Goal: Task Accomplishment & Management: Use online tool/utility

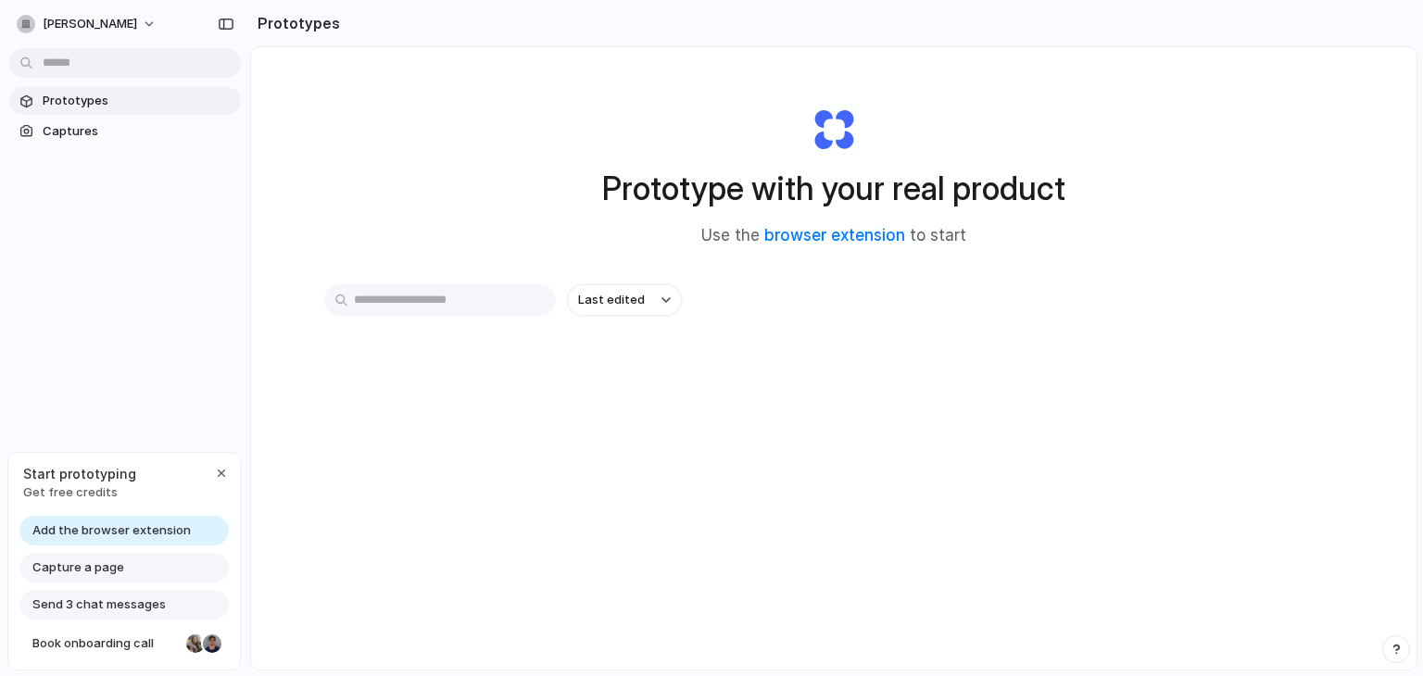
click at [165, 523] on span "Add the browser extension" at bounding box center [111, 531] width 158 height 19
click at [107, 138] on span "Captures" at bounding box center [138, 131] width 191 height 19
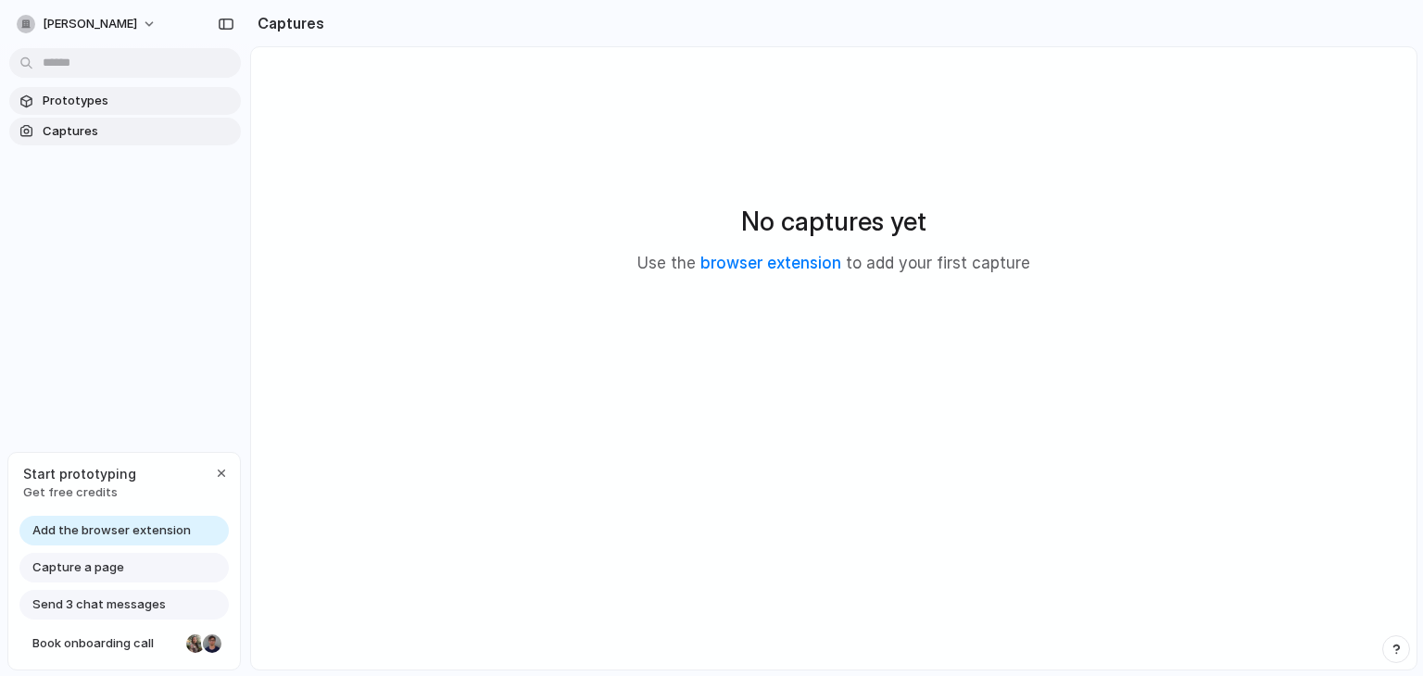
click at [102, 106] on span "Prototypes" at bounding box center [138, 101] width 191 height 19
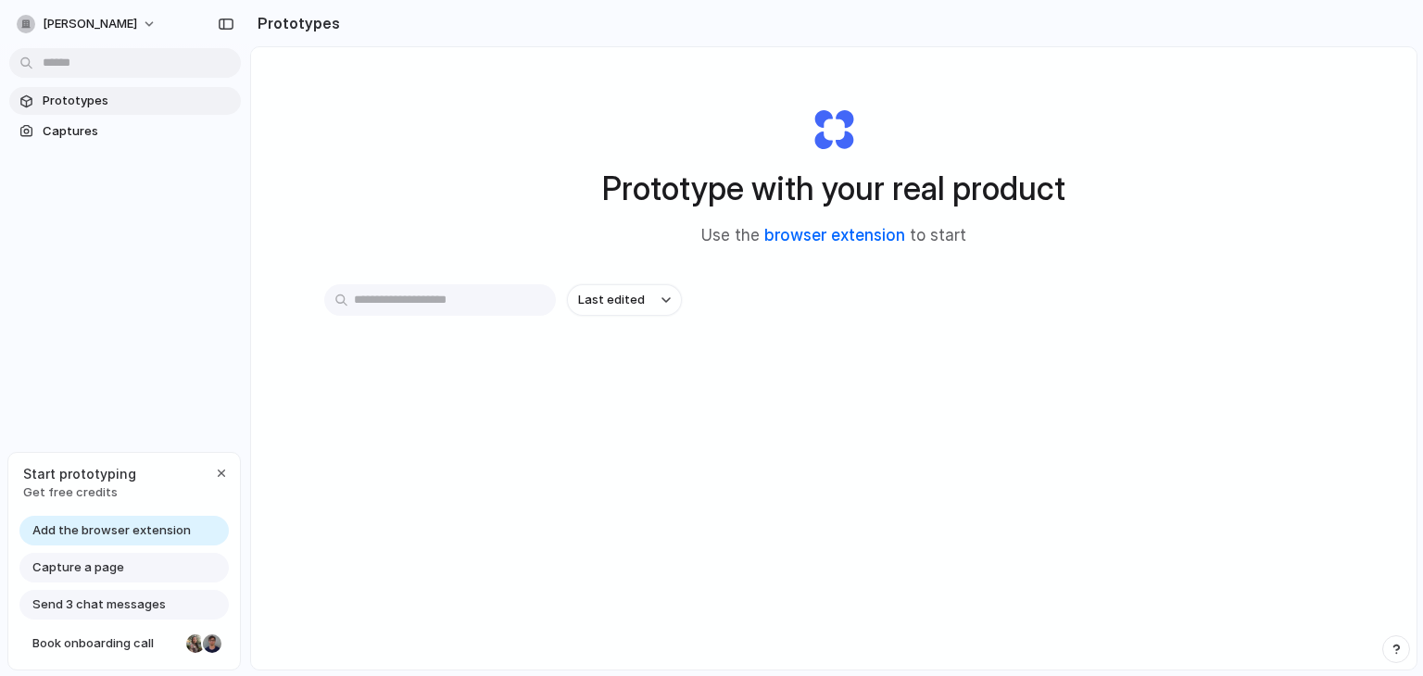
click at [835, 238] on link "browser extension" at bounding box center [834, 235] width 141 height 19
click at [15, 118] on section "Prototypes Captures" at bounding box center [125, 114] width 250 height 62
click at [76, 133] on span "Captures" at bounding box center [138, 131] width 191 height 19
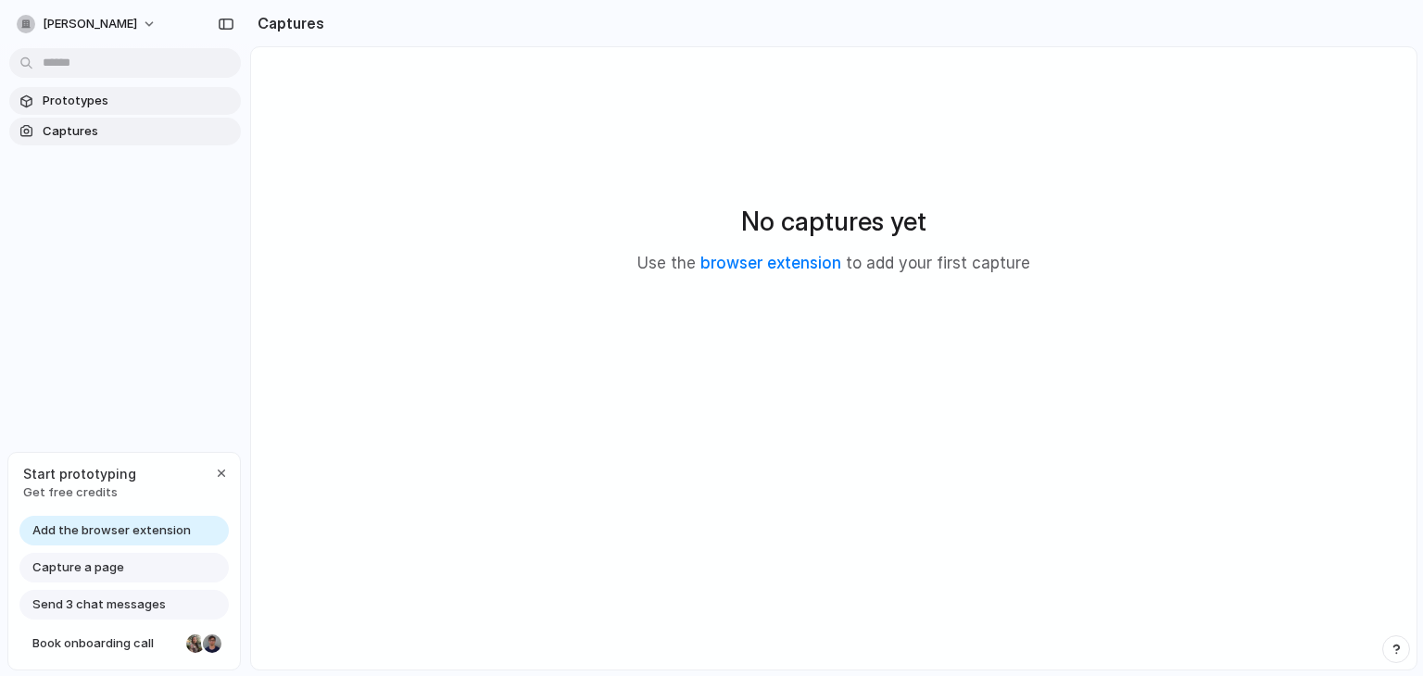
click at [122, 104] on span "Prototypes" at bounding box center [138, 101] width 191 height 19
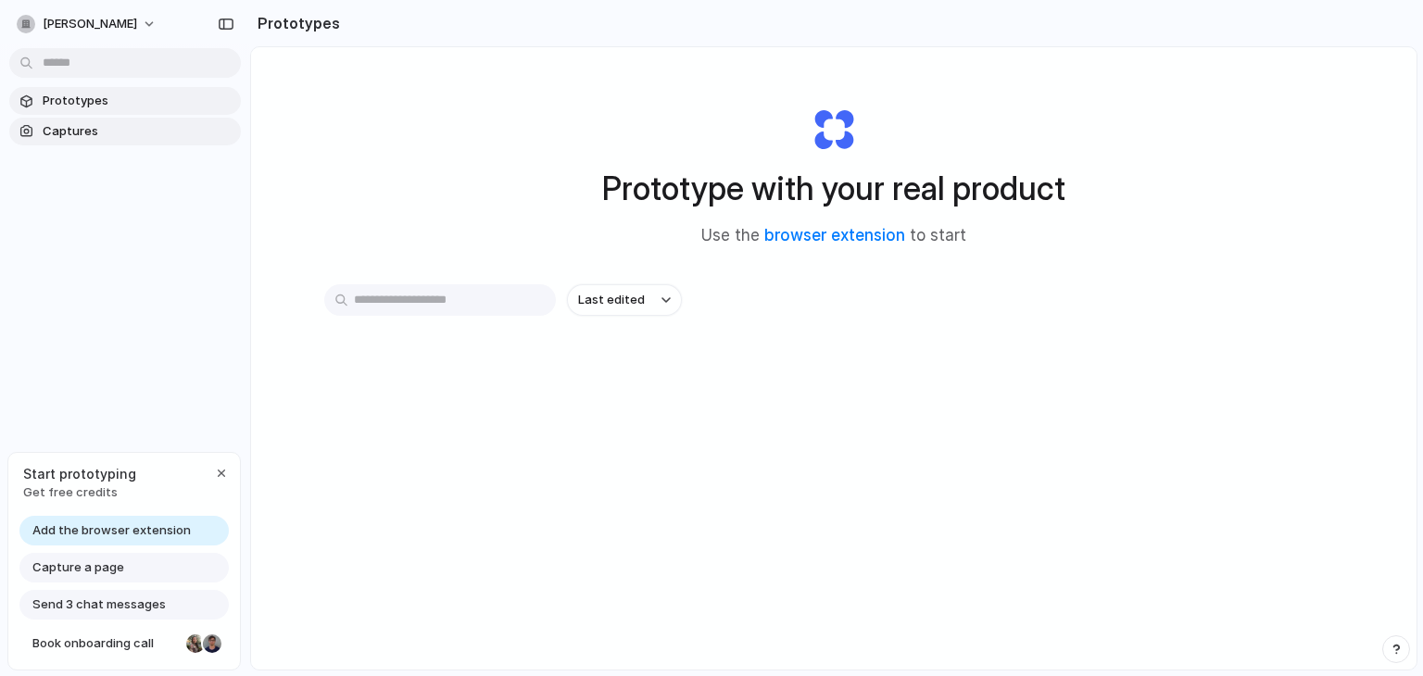
click at [115, 122] on span "Captures" at bounding box center [138, 131] width 191 height 19
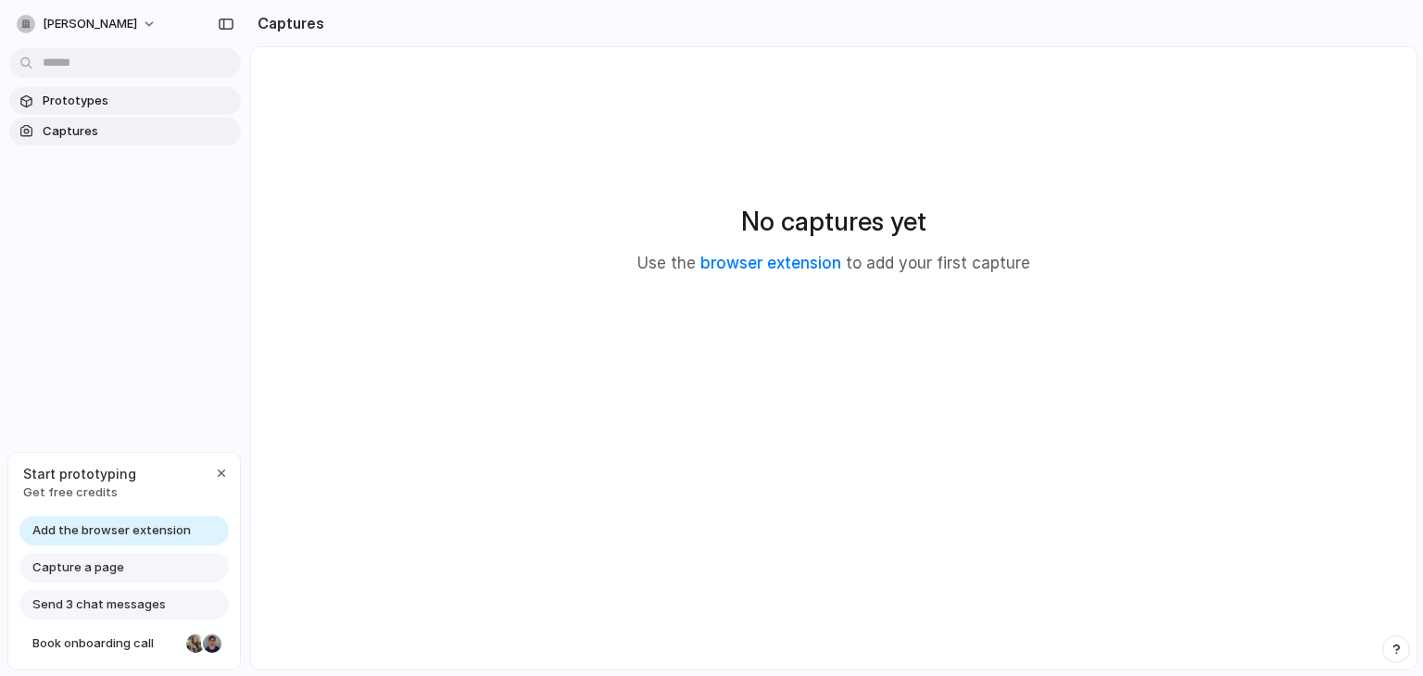
click at [127, 101] on span "Prototypes" at bounding box center [138, 101] width 191 height 19
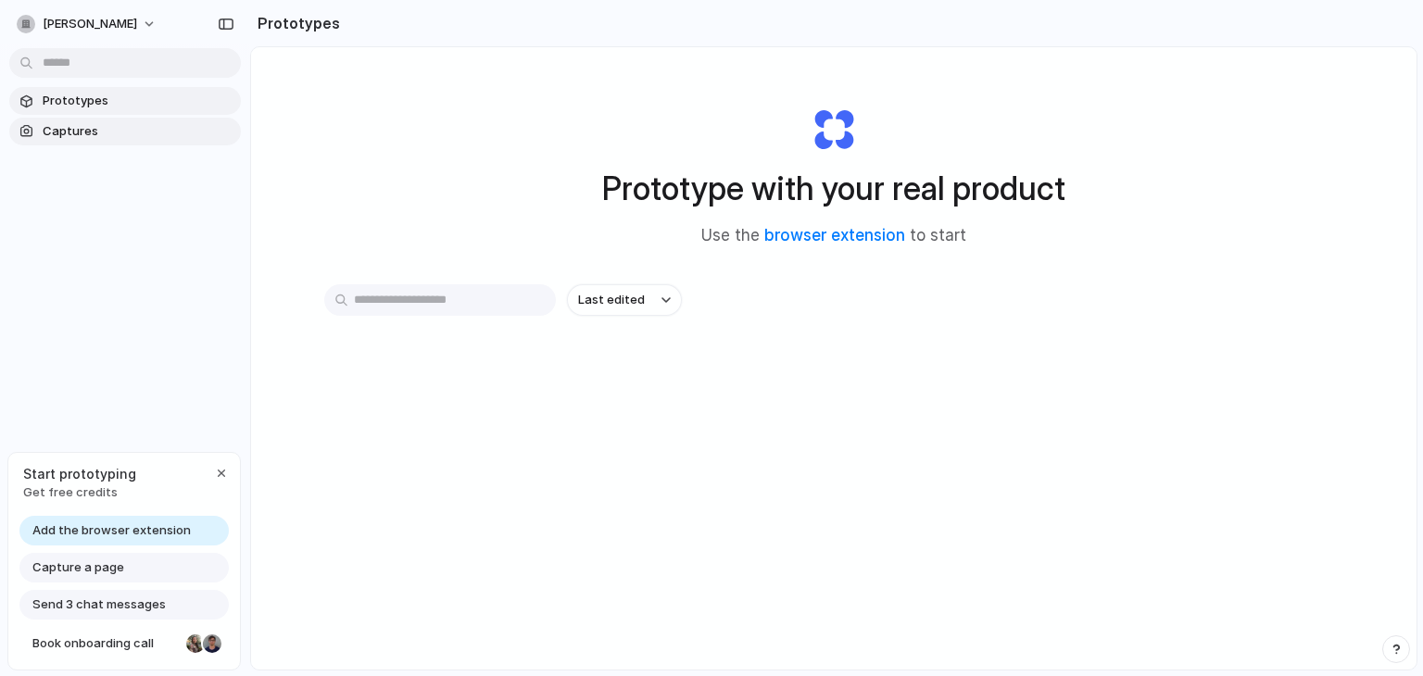
click at [101, 142] on link "Captures" at bounding box center [125, 132] width 232 height 28
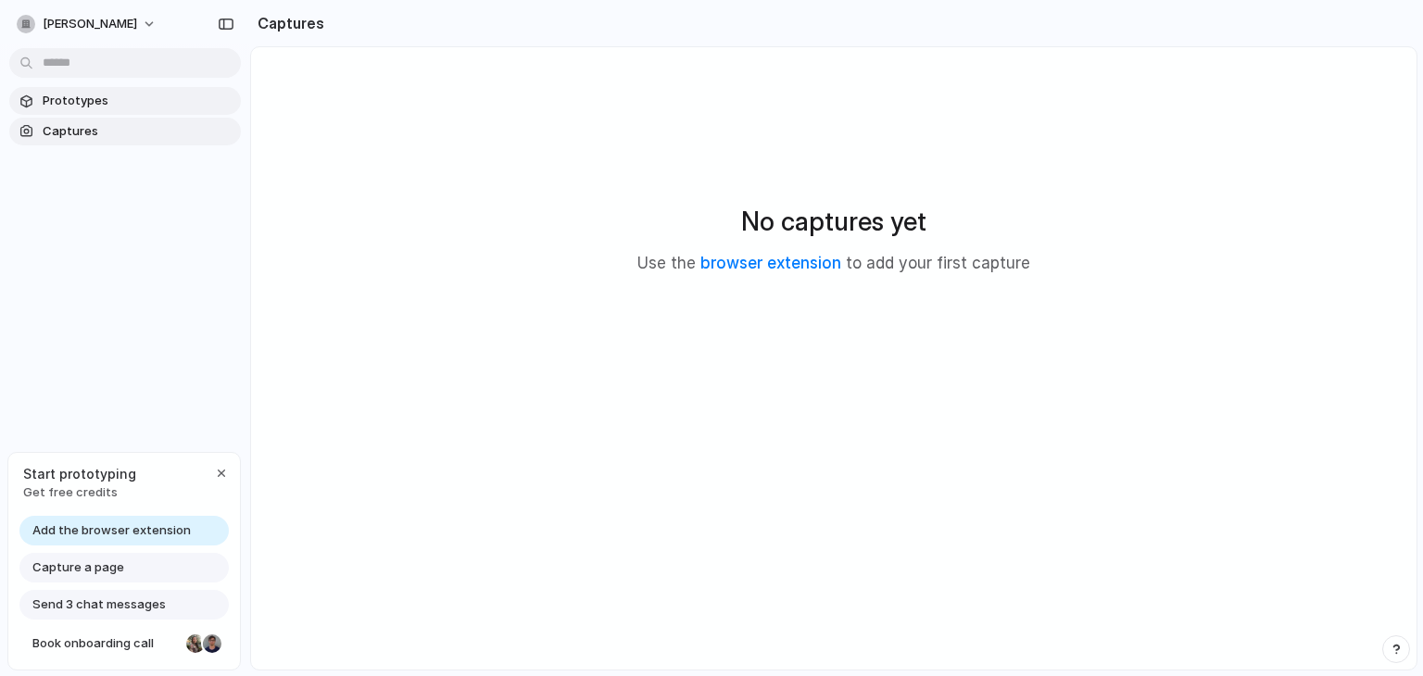
click at [122, 97] on span "Prototypes" at bounding box center [138, 101] width 191 height 19
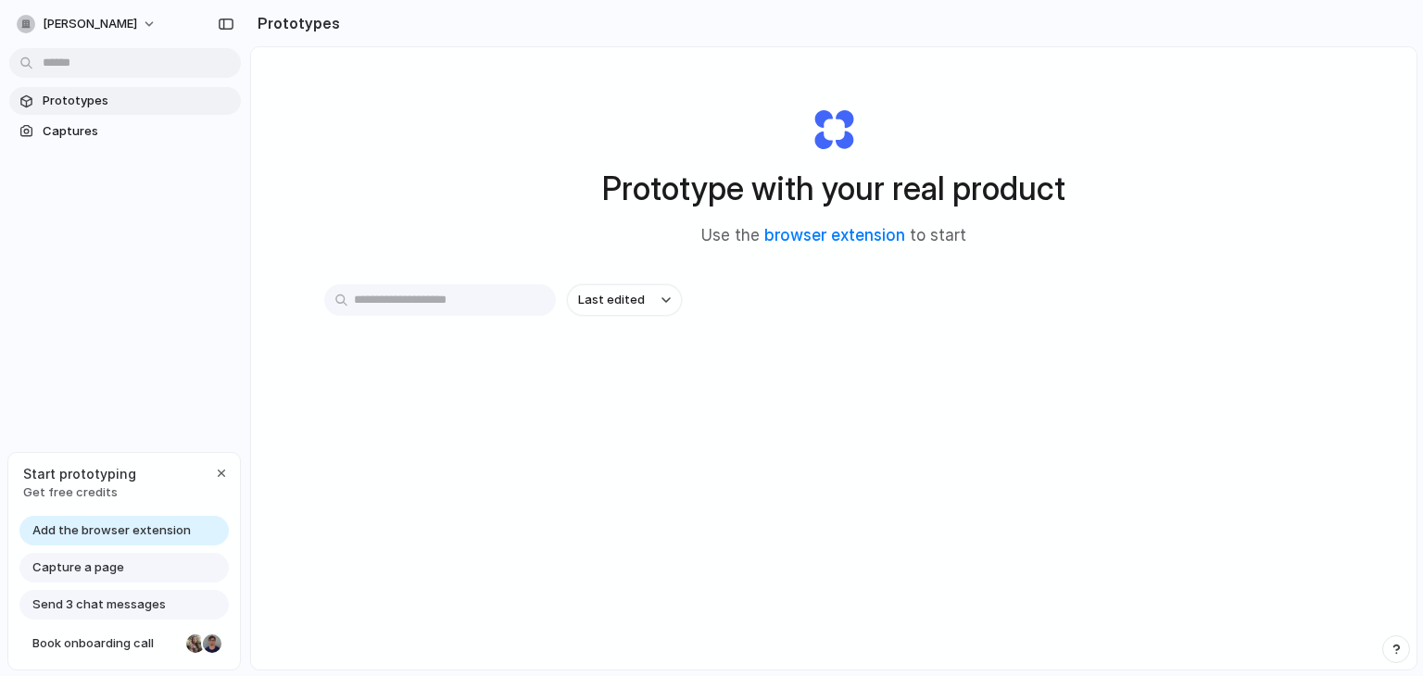
click at [195, 378] on div "Prototypes Captures" at bounding box center [125, 194] width 250 height 388
click at [89, 131] on span "Captures" at bounding box center [138, 131] width 191 height 19
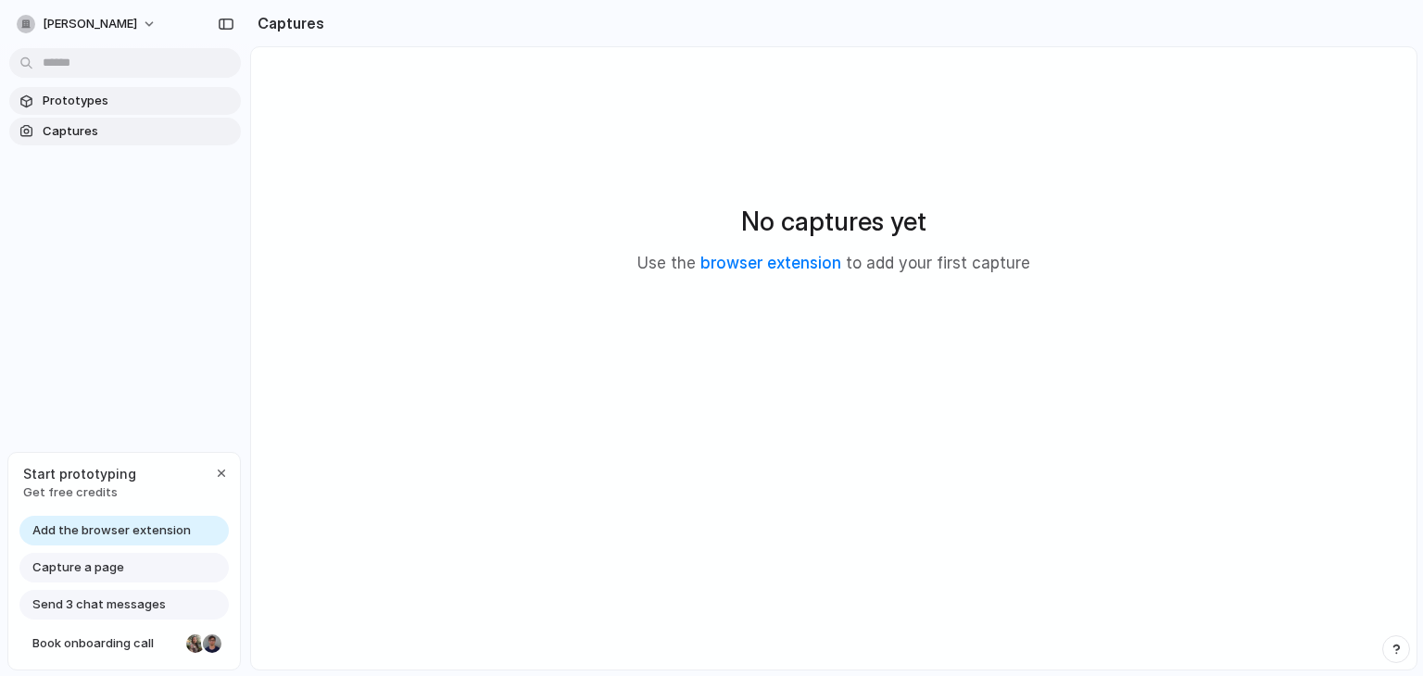
click at [107, 98] on span "Prototypes" at bounding box center [138, 101] width 191 height 19
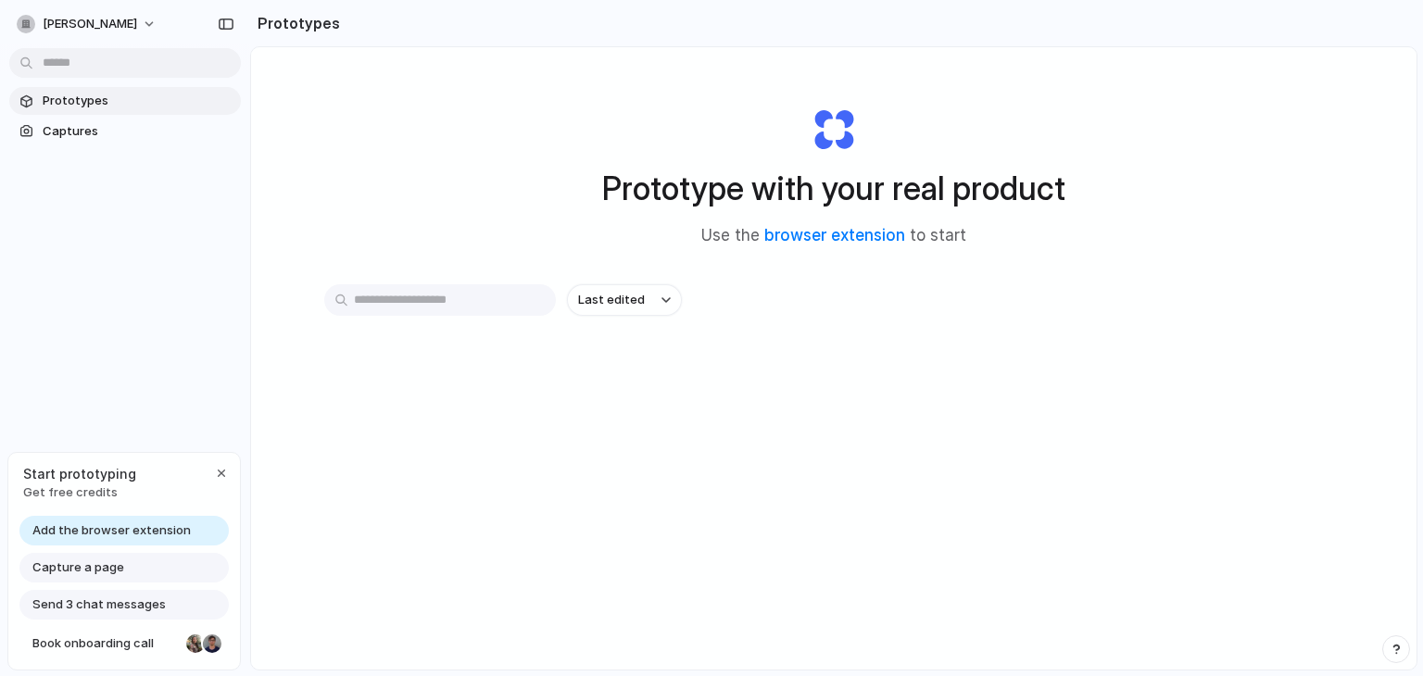
drag, startPoint x: 111, startPoint y: 483, endPoint x: 56, endPoint y: 462, distance: 59.2
click at [56, 462] on div "Start prototyping Get free credits" at bounding box center [124, 483] width 232 height 60
drag, startPoint x: 50, startPoint y: 469, endPoint x: 107, endPoint y: 496, distance: 62.6
click at [107, 496] on div "Start prototyping Get free credits" at bounding box center [79, 483] width 113 height 38
drag, startPoint x: 763, startPoint y: 186, endPoint x: 838, endPoint y: 190, distance: 74.2
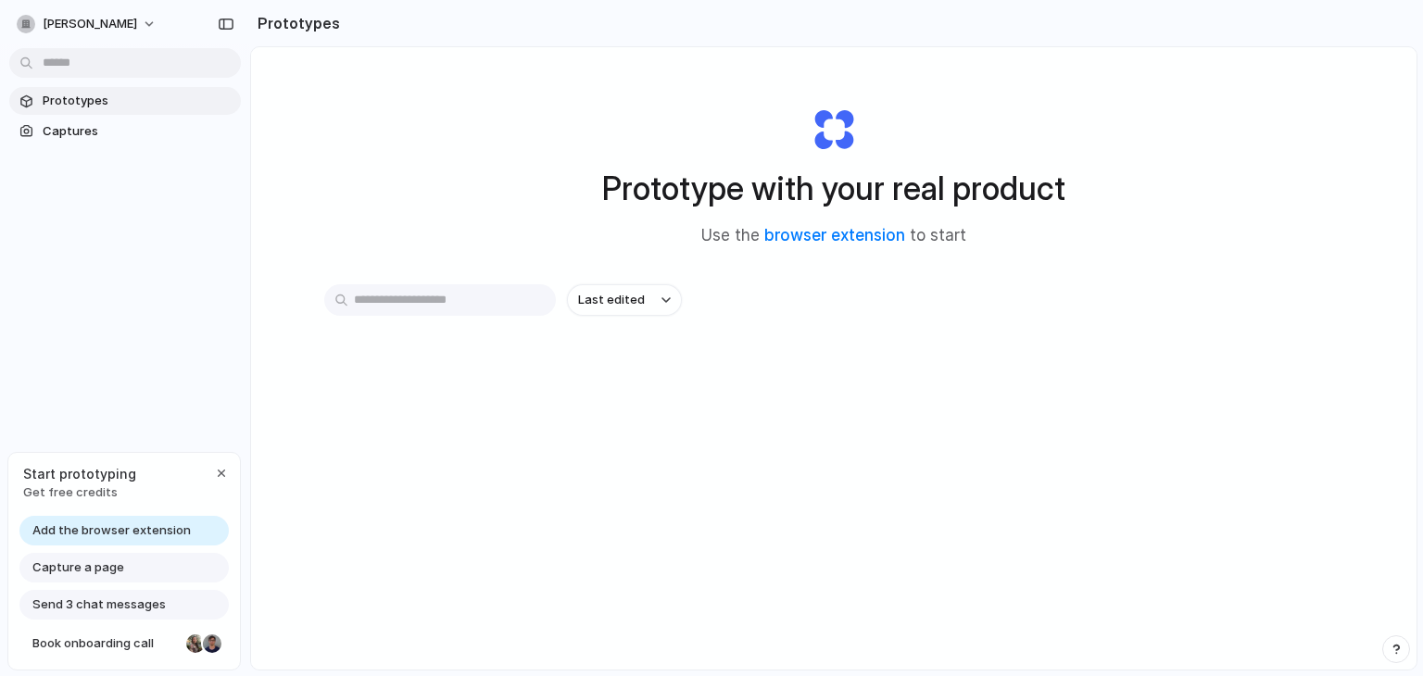
click at [838, 190] on h1 "Prototype with your real product" at bounding box center [833, 188] width 463 height 49
click at [124, 122] on span "Captures" at bounding box center [138, 131] width 191 height 19
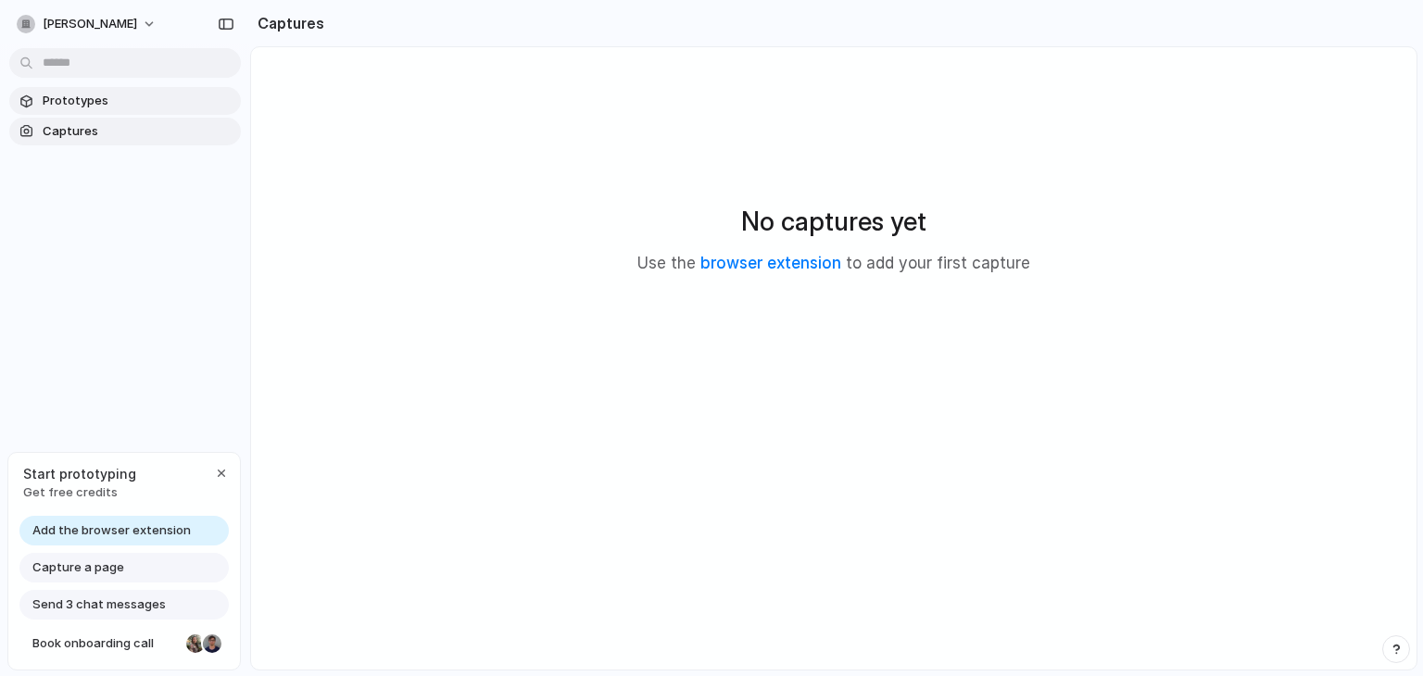
click at [135, 90] on link "Prototypes" at bounding box center [125, 101] width 232 height 28
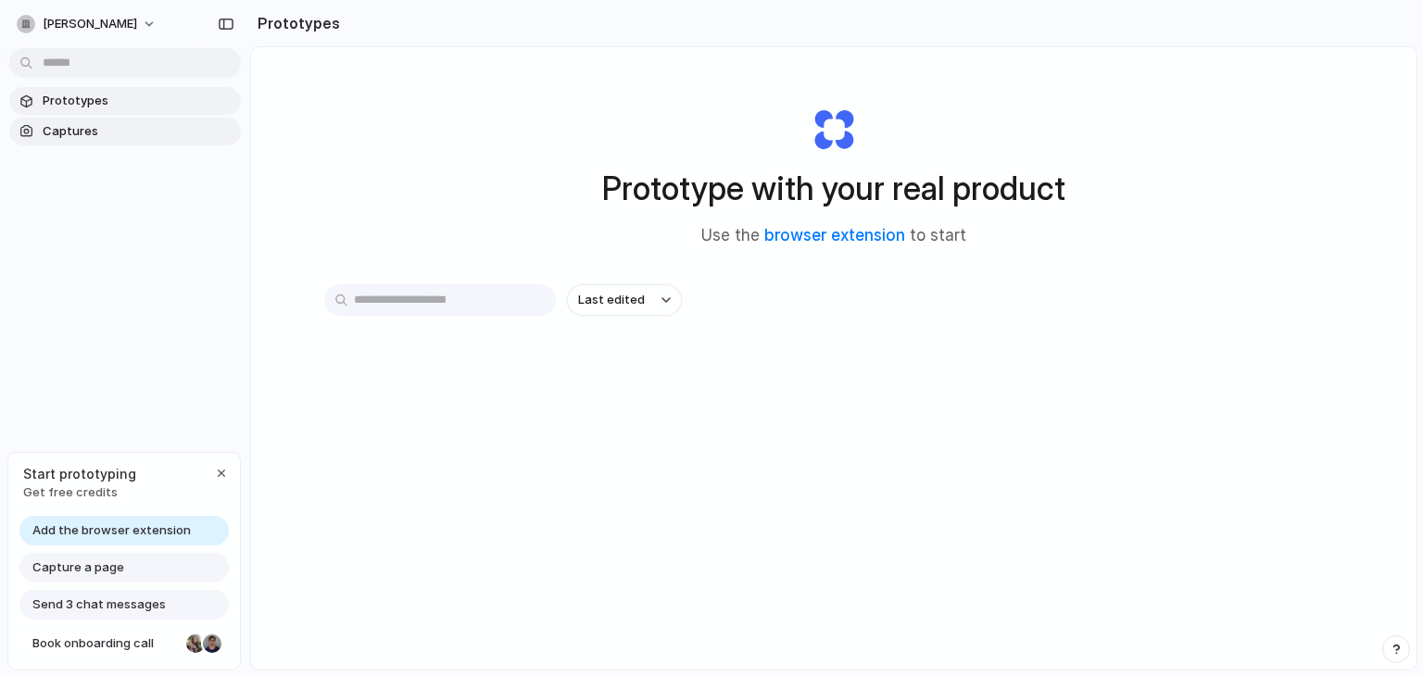
click at [128, 125] on span "Captures" at bounding box center [138, 131] width 191 height 19
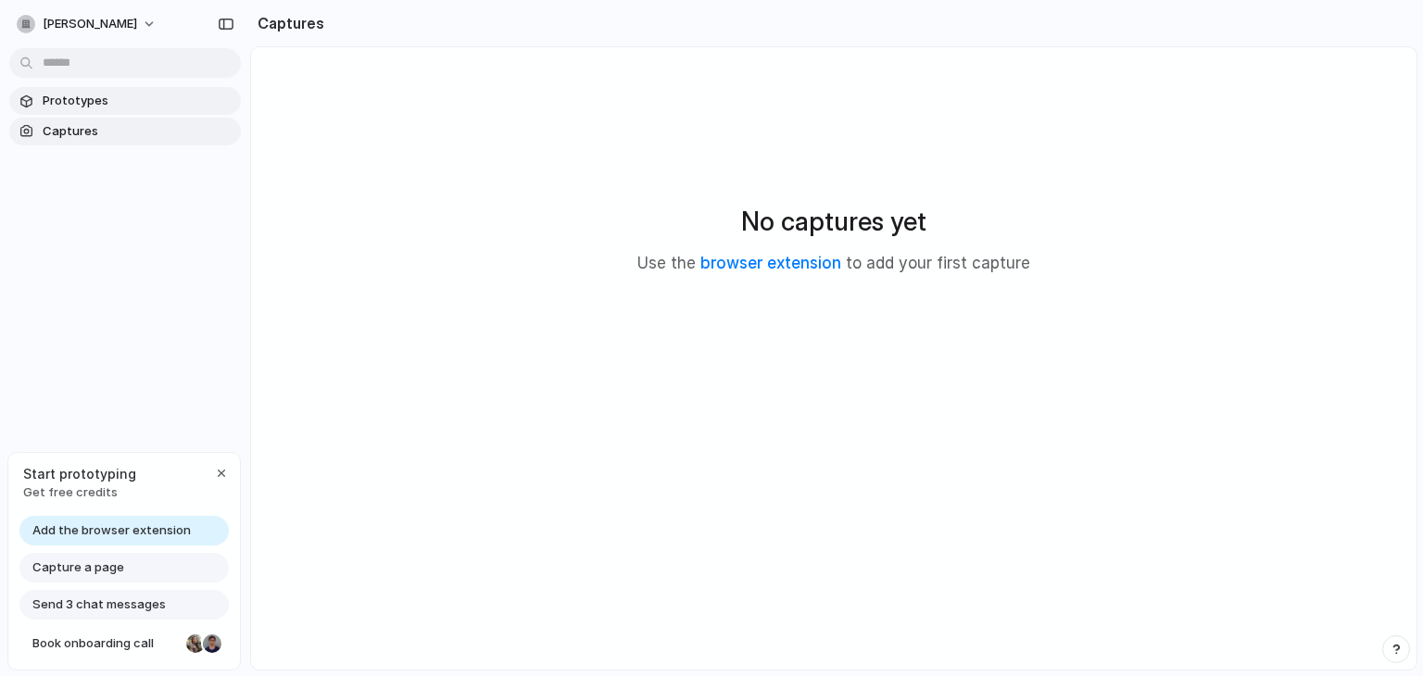
click at [145, 103] on span "Prototypes" at bounding box center [138, 101] width 191 height 19
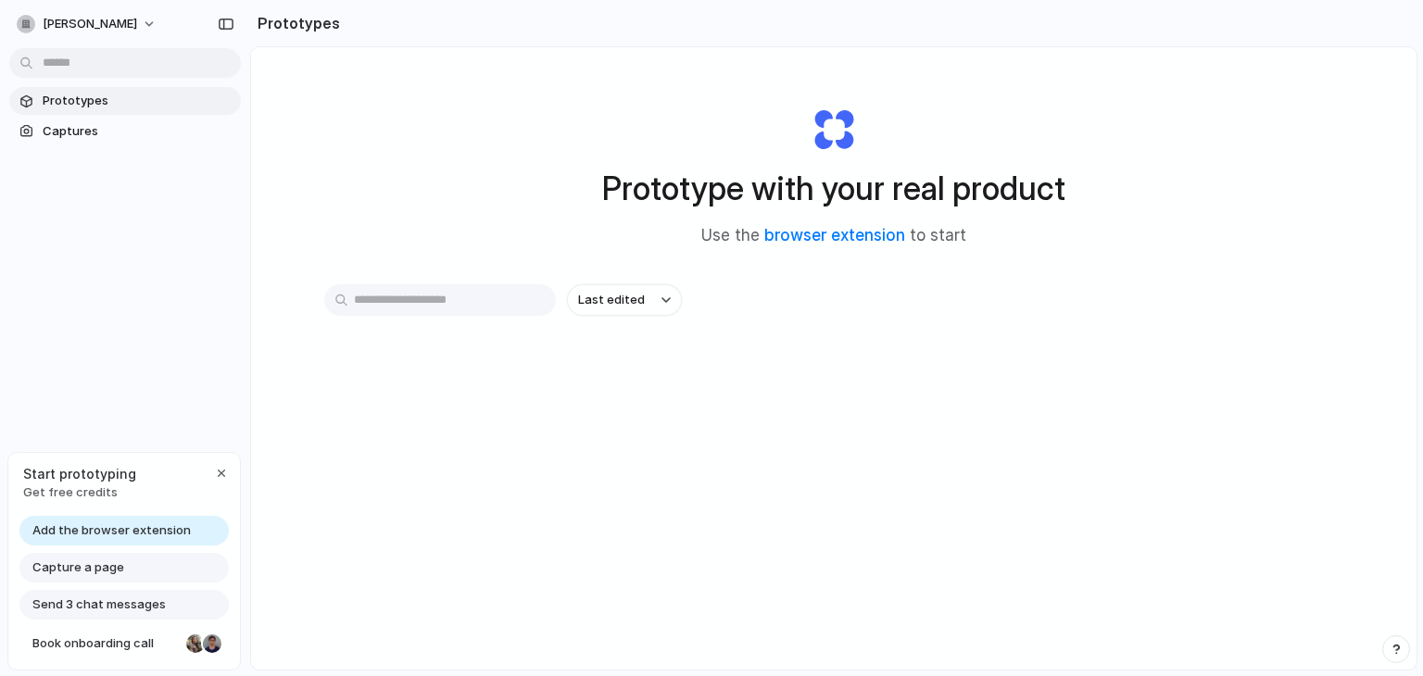
drag, startPoint x: 606, startPoint y: 188, endPoint x: 687, endPoint y: 174, distance: 81.8
click at [674, 178] on h1 "Prototype with your real product" at bounding box center [833, 188] width 463 height 49
click at [619, 309] on span "Last edited" at bounding box center [611, 300] width 67 height 19
click at [687, 296] on div "Last edited Last created Alphabetical" at bounding box center [711, 338] width 1423 height 676
drag, startPoint x: 704, startPoint y: 233, endPoint x: 759, endPoint y: 230, distance: 54.8
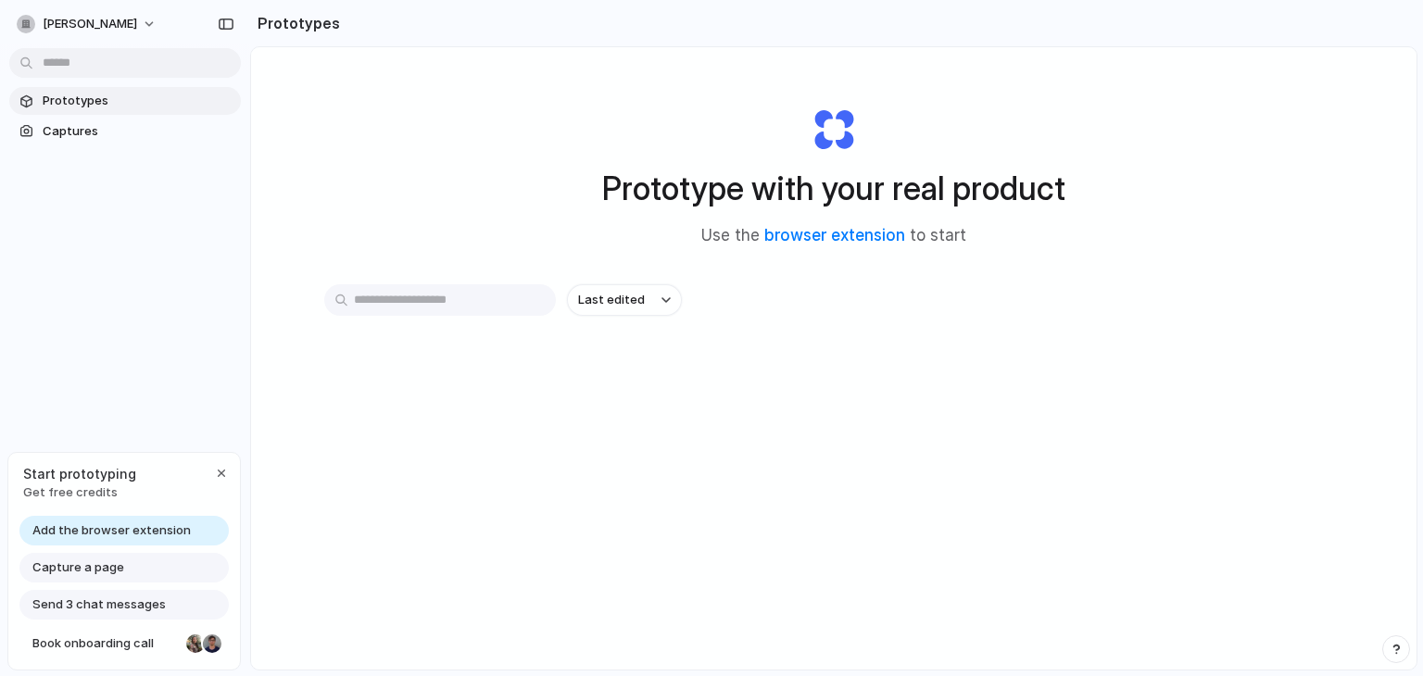
click at [759, 230] on span "Use the browser extension to start" at bounding box center [833, 236] width 265 height 24
drag, startPoint x: 774, startPoint y: 187, endPoint x: 806, endPoint y: 185, distance: 32.5
click at [806, 185] on h1 "Prototype with your real product" at bounding box center [833, 188] width 463 height 49
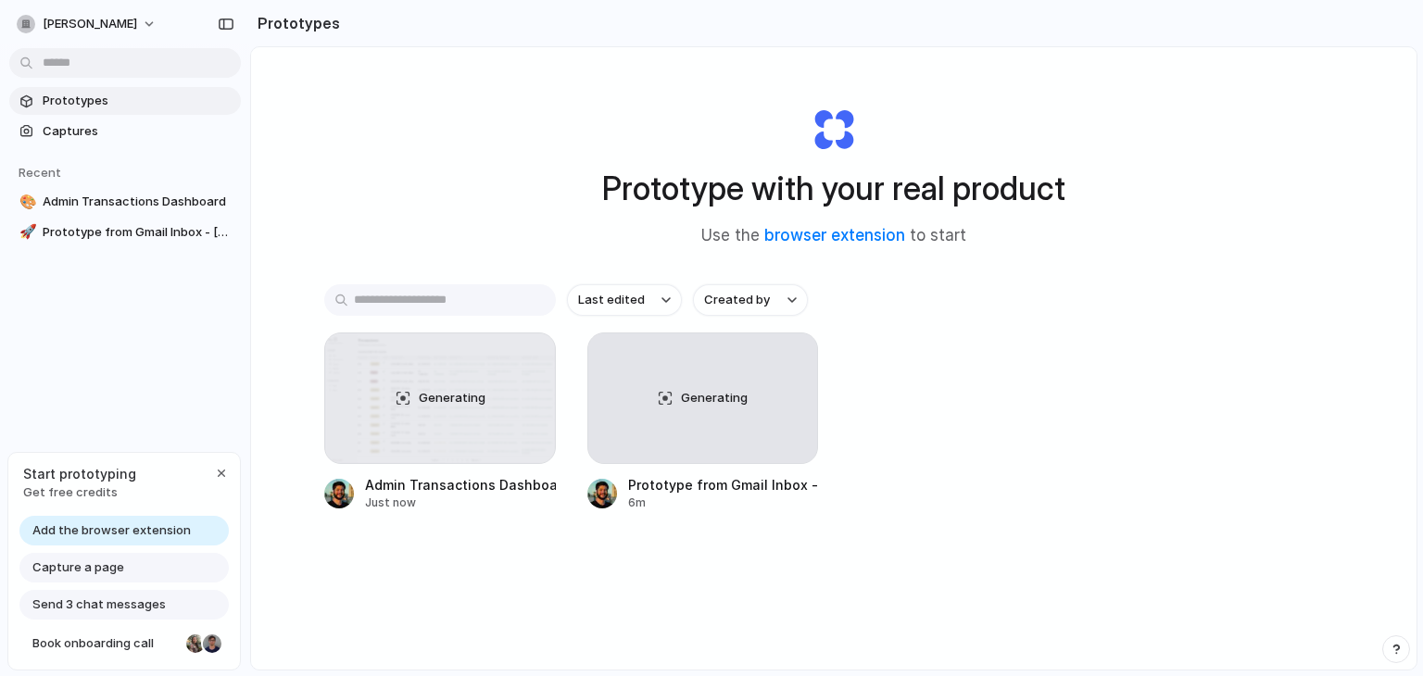
click at [553, 153] on div "Prototype with your real product Use the browser extension to start" at bounding box center [833, 169] width 741 height 200
click at [156, 190] on link "🎨 Admin Transactions Dashboard" at bounding box center [125, 202] width 232 height 28
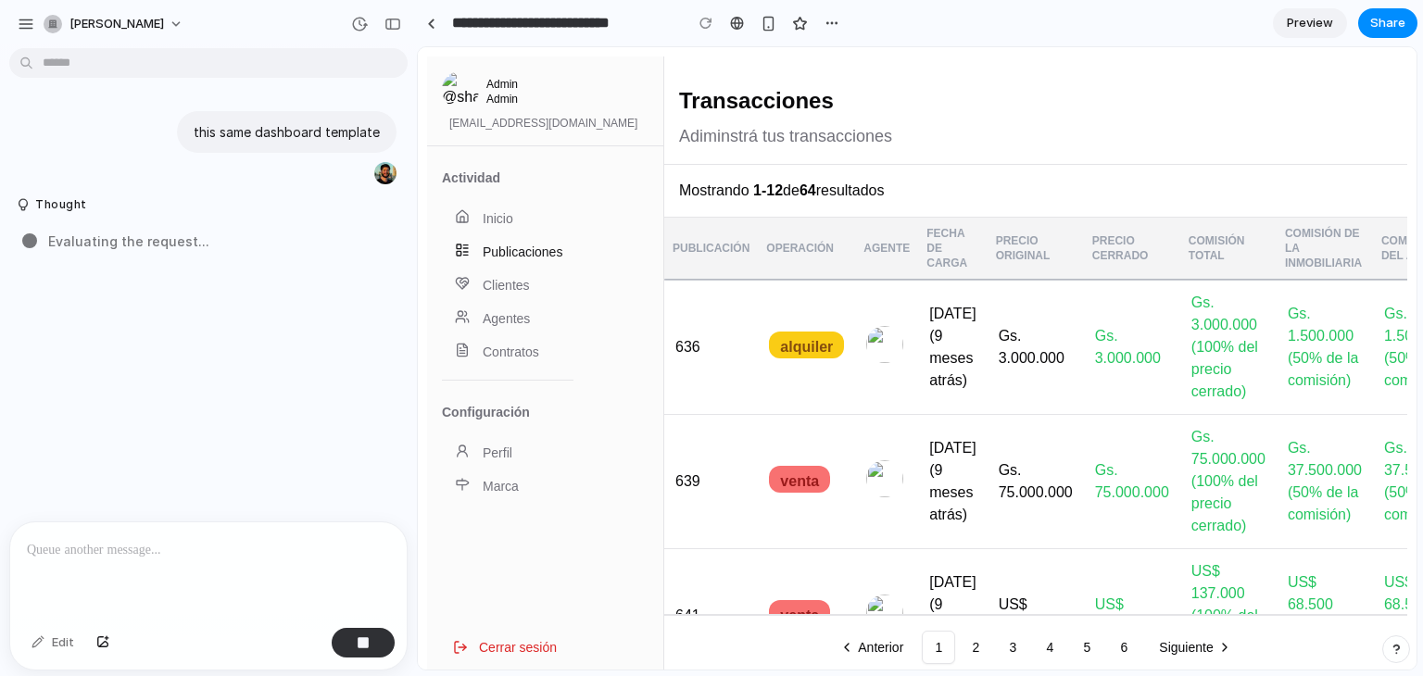
click at [489, 244] on link "Publicaciones" at bounding box center [508, 251] width 132 height 33
click at [481, 293] on link "Clientes" at bounding box center [508, 285] width 132 height 33
click at [486, 323] on link "Agentes" at bounding box center [508, 318] width 132 height 33
click at [508, 221] on link "Inicio" at bounding box center [508, 218] width 132 height 33
click at [776, 244] on span "OPERACIÓN" at bounding box center [806, 248] width 95 height 30
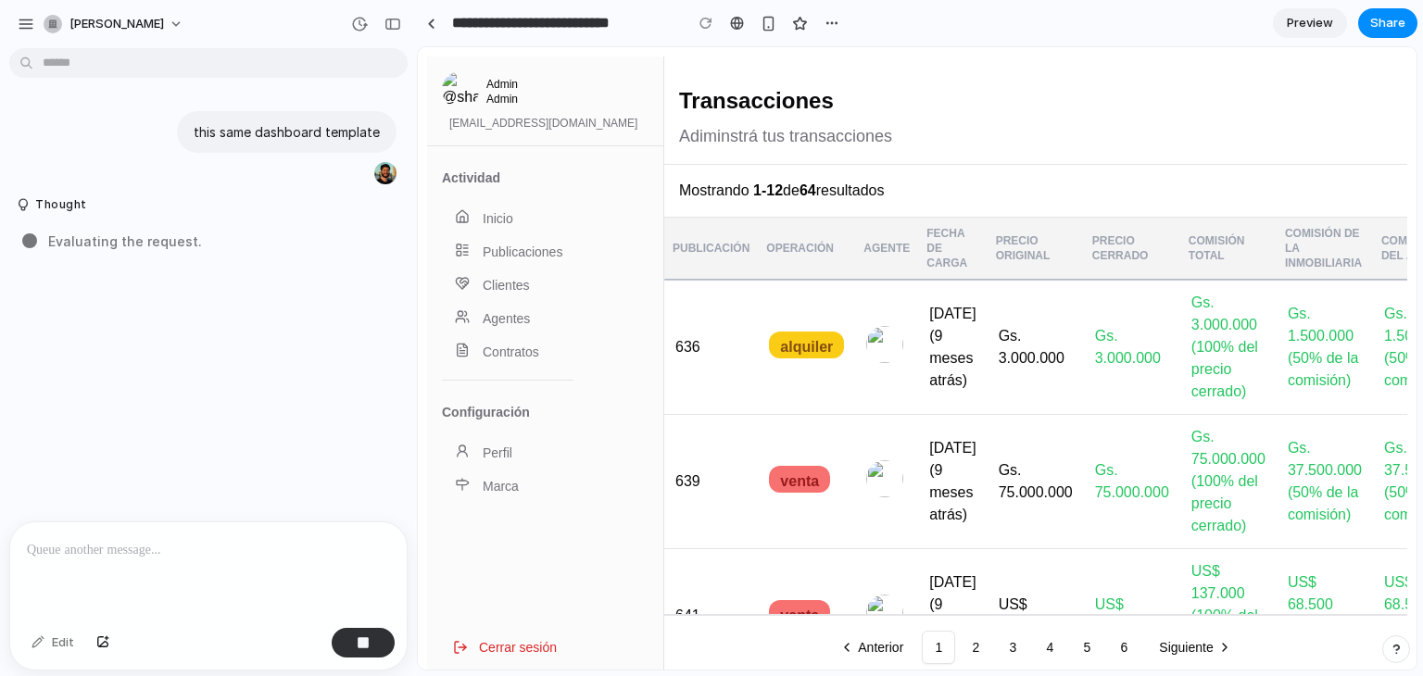
click at [783, 245] on span "OPERACIÓN" at bounding box center [806, 248] width 95 height 30
click at [496, 460] on link "Perfil" at bounding box center [508, 452] width 132 height 33
click at [486, 495] on link "Marca" at bounding box center [508, 486] width 132 height 33
click at [968, 641] on button "2" at bounding box center [975, 647] width 33 height 33
click at [1037, 649] on button "4" at bounding box center [1049, 647] width 33 height 33
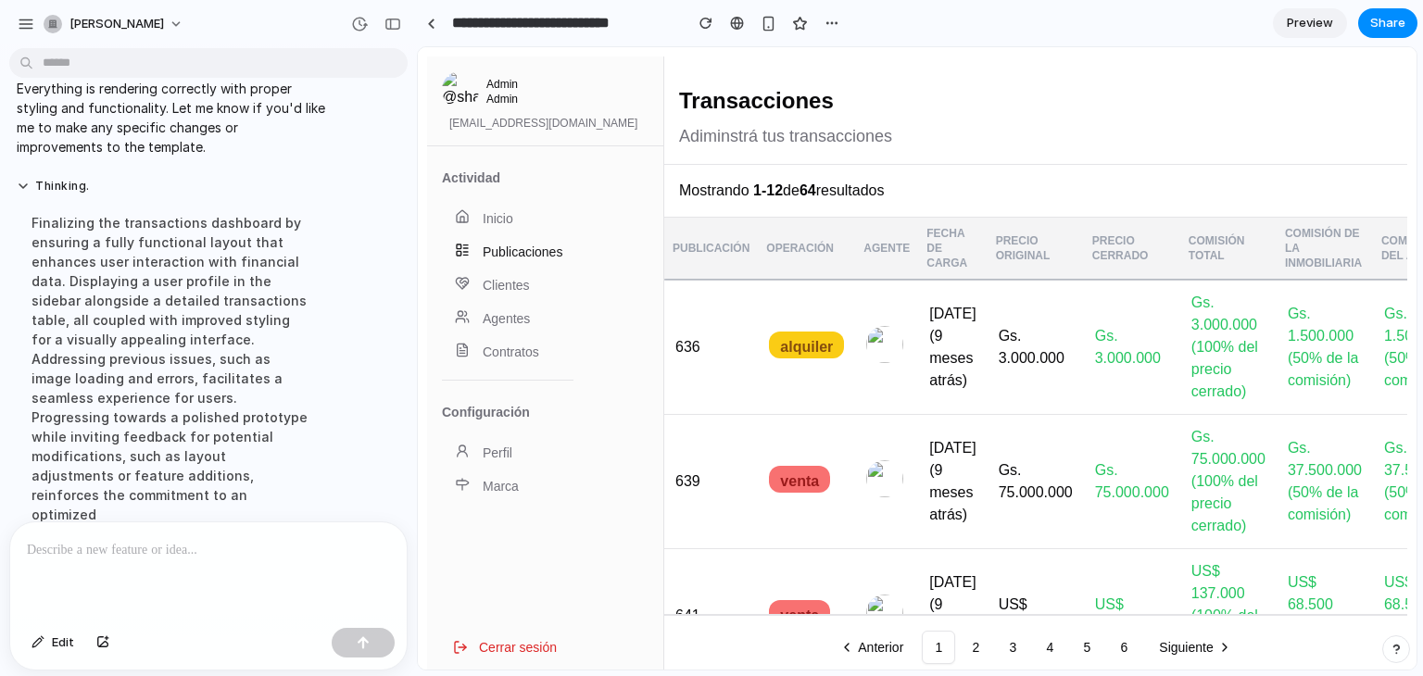
click at [510, 249] on link "Publicaciones" at bounding box center [508, 251] width 132 height 33
click at [470, 83] on img at bounding box center [460, 89] width 37 height 37
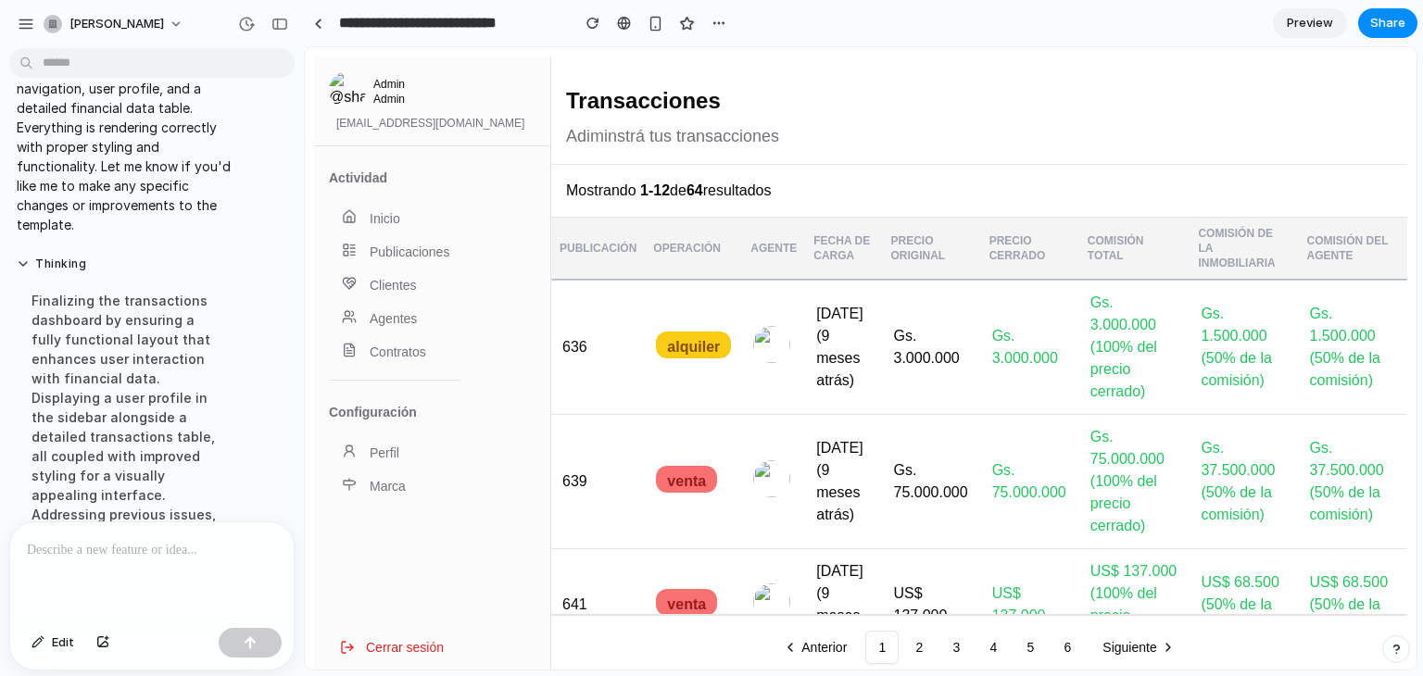
drag, startPoint x: 410, startPoint y: 271, endPoint x: 0, endPoint y: 214, distance: 414.4
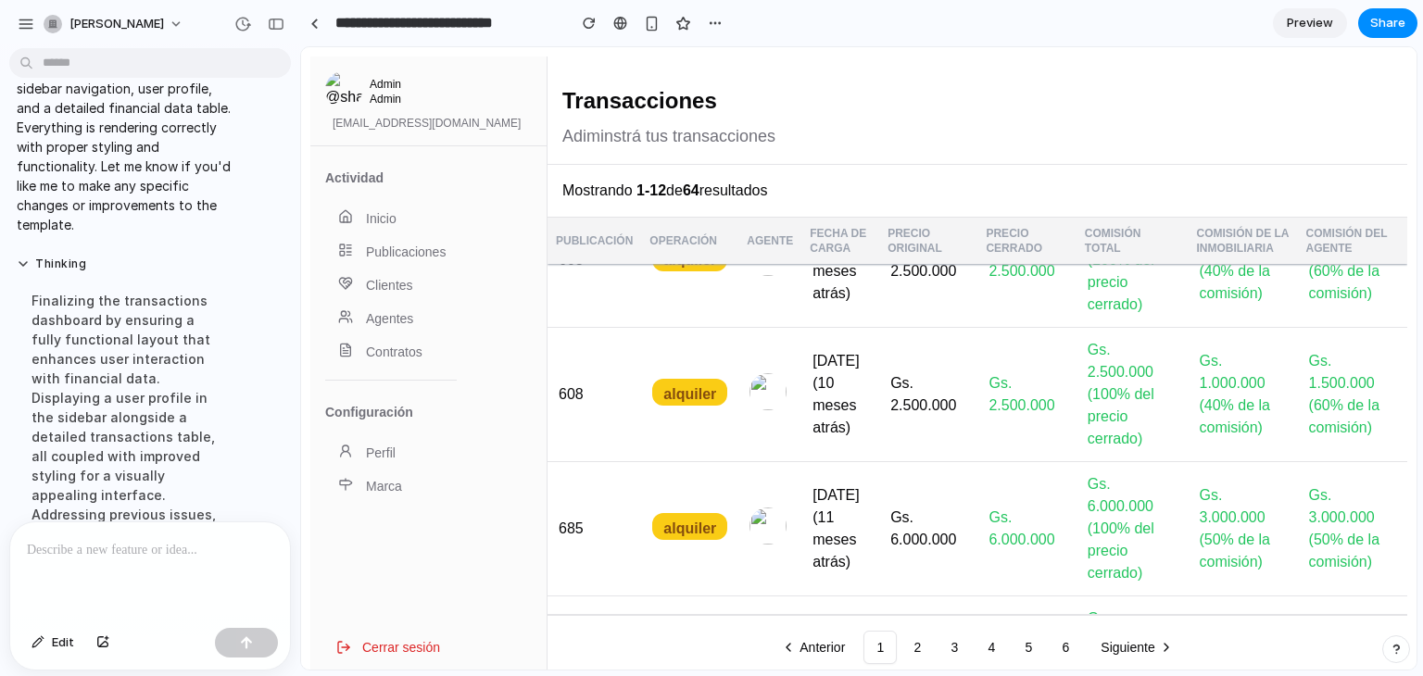
scroll to position [262, 0]
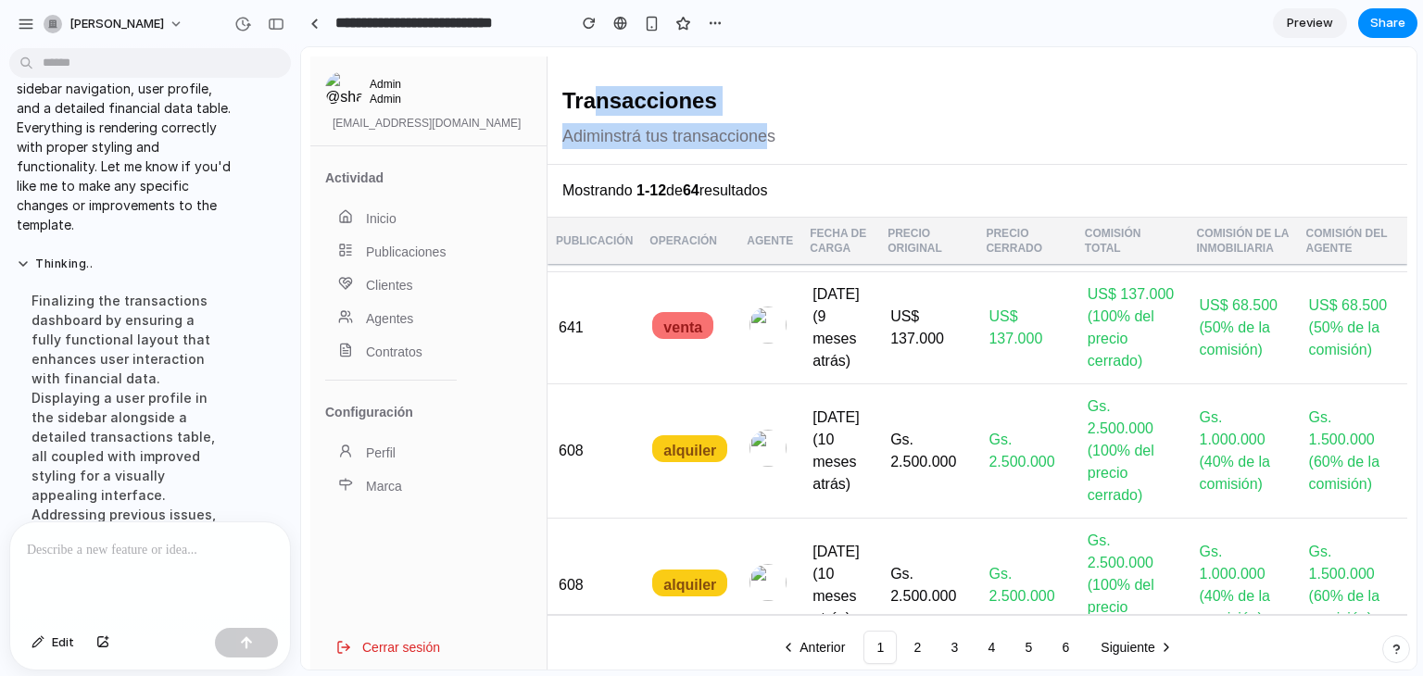
drag, startPoint x: 725, startPoint y: 100, endPoint x: 766, endPoint y: 100, distance: 41.7
click at [766, 100] on div "Transacciones Adiminstrá tus transacciones" at bounding box center [978, 110] width 860 height 107
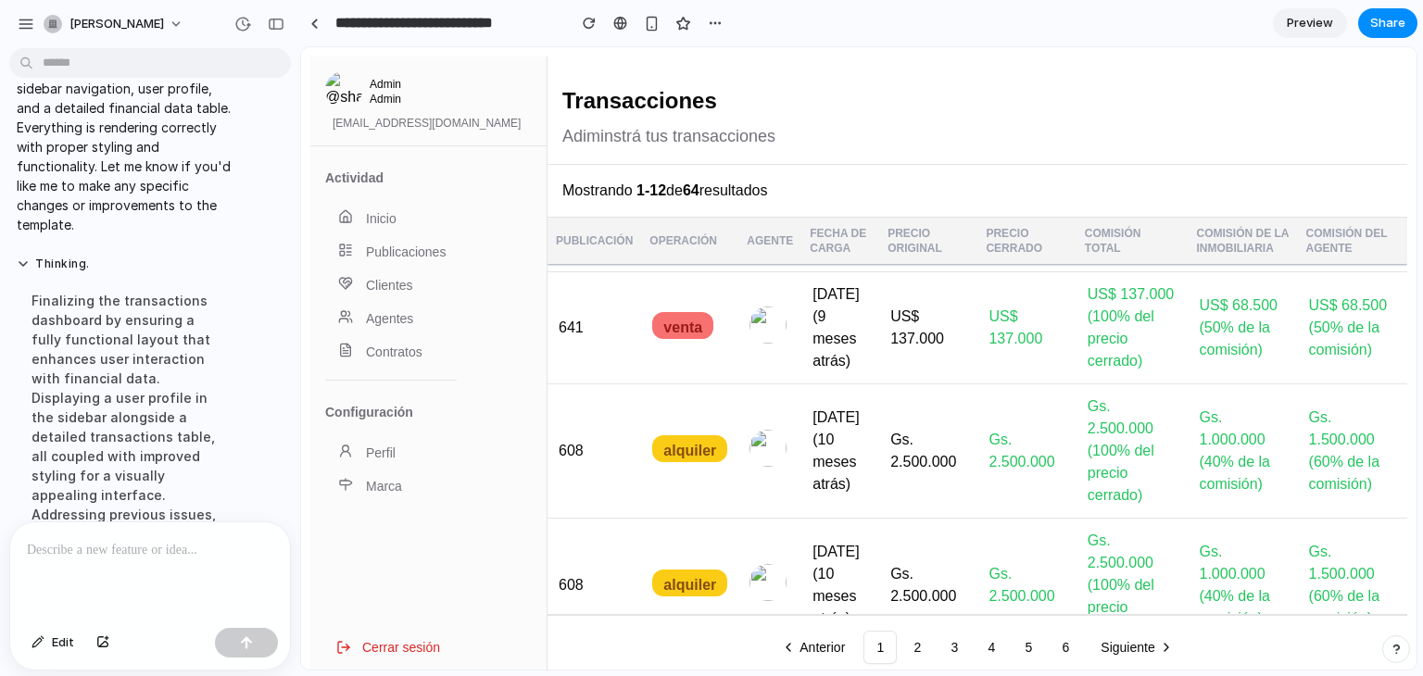
scroll to position [0, 0]
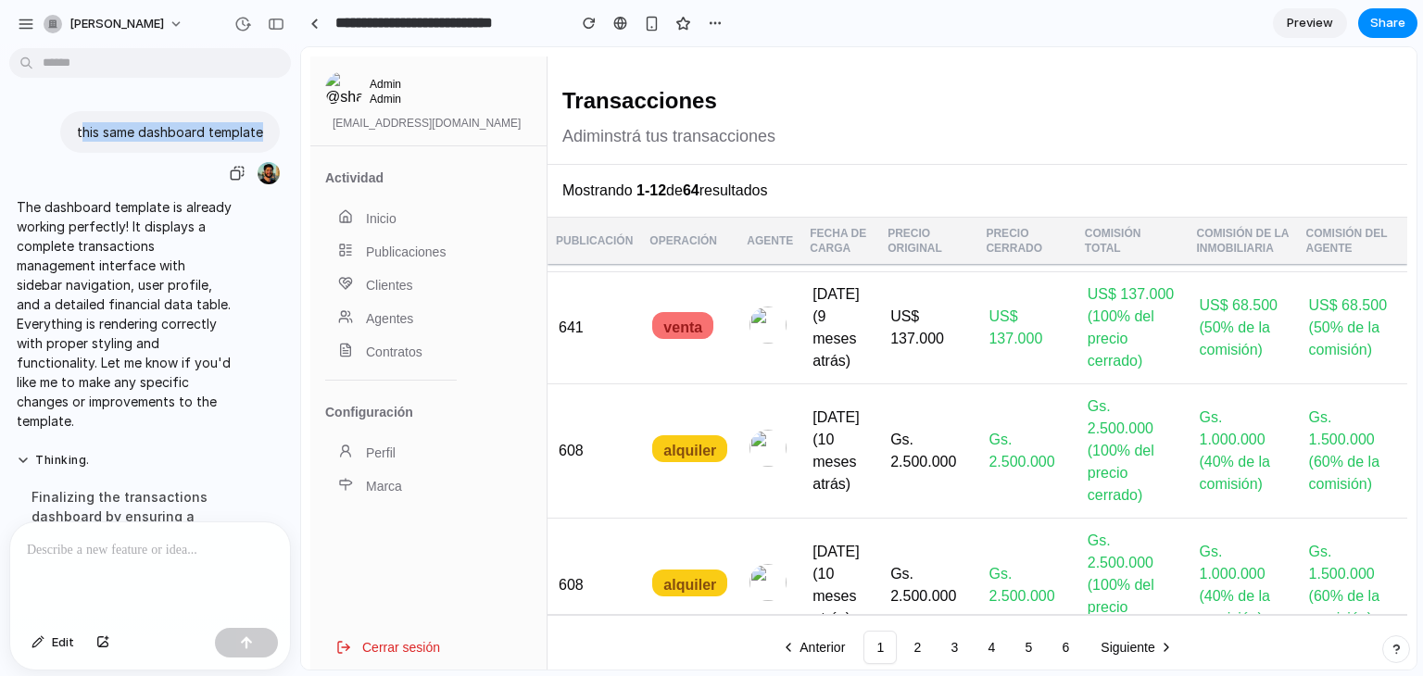
drag, startPoint x: 74, startPoint y: 124, endPoint x: 252, endPoint y: 136, distance: 178.3
click at [252, 136] on p "this same dashboard template" at bounding box center [170, 131] width 186 height 19
click at [251, 136] on p "this same dashboard template" at bounding box center [170, 131] width 186 height 19
click at [251, 132] on p "this same dashboard template" at bounding box center [170, 131] width 186 height 19
drag, startPoint x: 252, startPoint y: 132, endPoint x: 68, endPoint y: 123, distance: 184.6
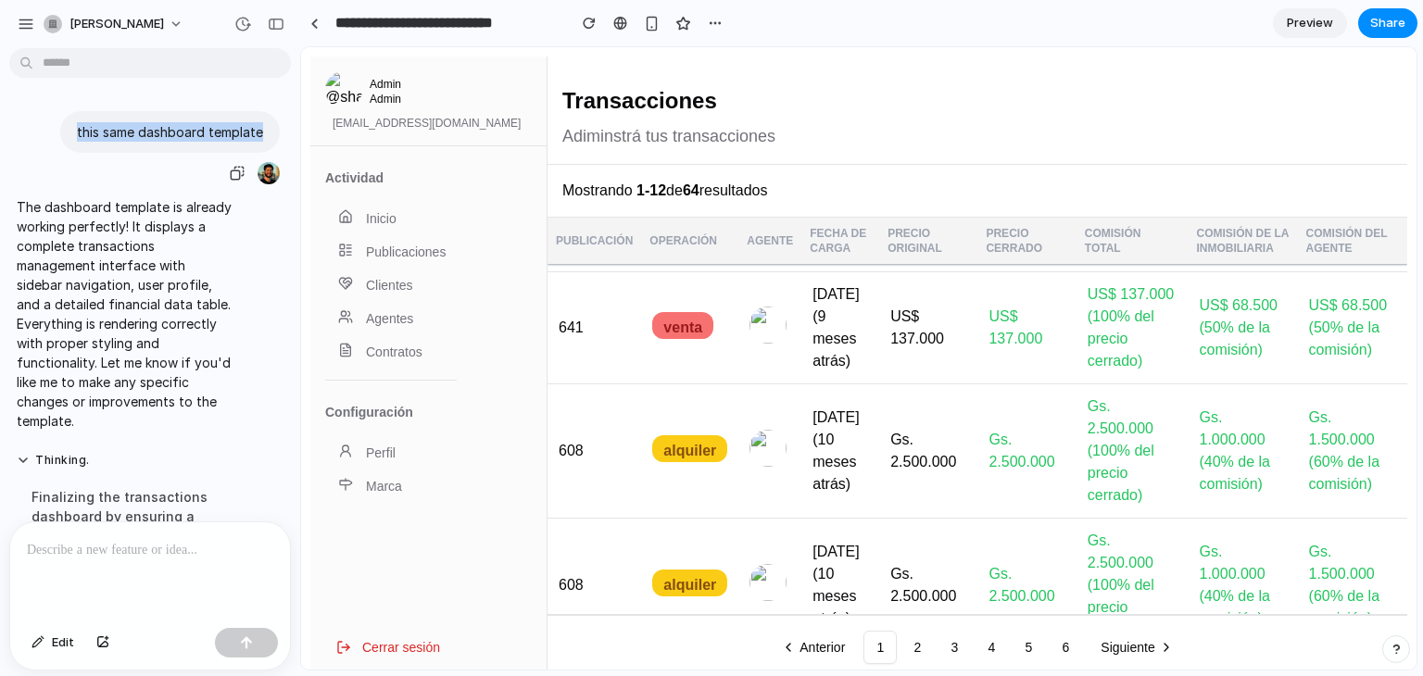
click at [68, 123] on div "this same dashboard template" at bounding box center [170, 132] width 220 height 42
click at [233, 123] on p "this same dashboard template" at bounding box center [170, 131] width 186 height 19
click at [213, 133] on p "this same dashboard template" at bounding box center [170, 131] width 186 height 19
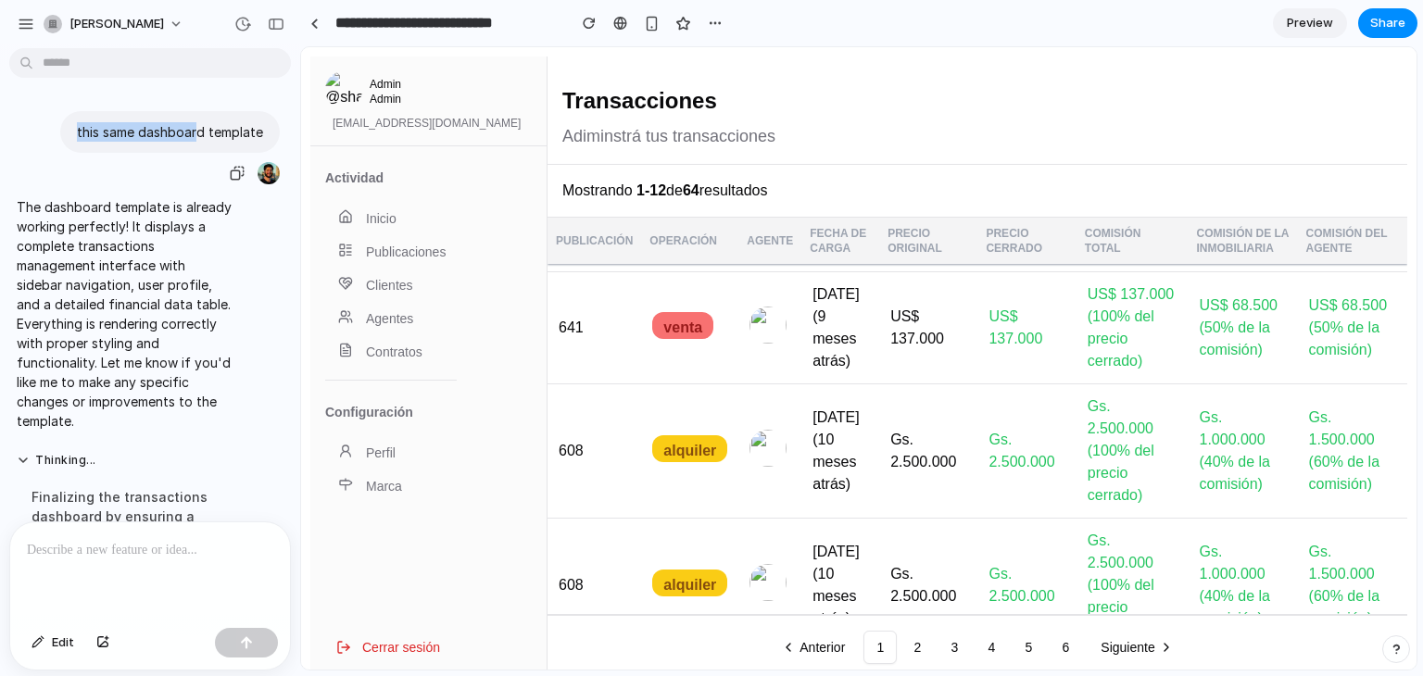
drag, startPoint x: 72, startPoint y: 129, endPoint x: 210, endPoint y: 123, distance: 138.2
click at [210, 123] on p "this same dashboard template" at bounding box center [170, 131] width 186 height 19
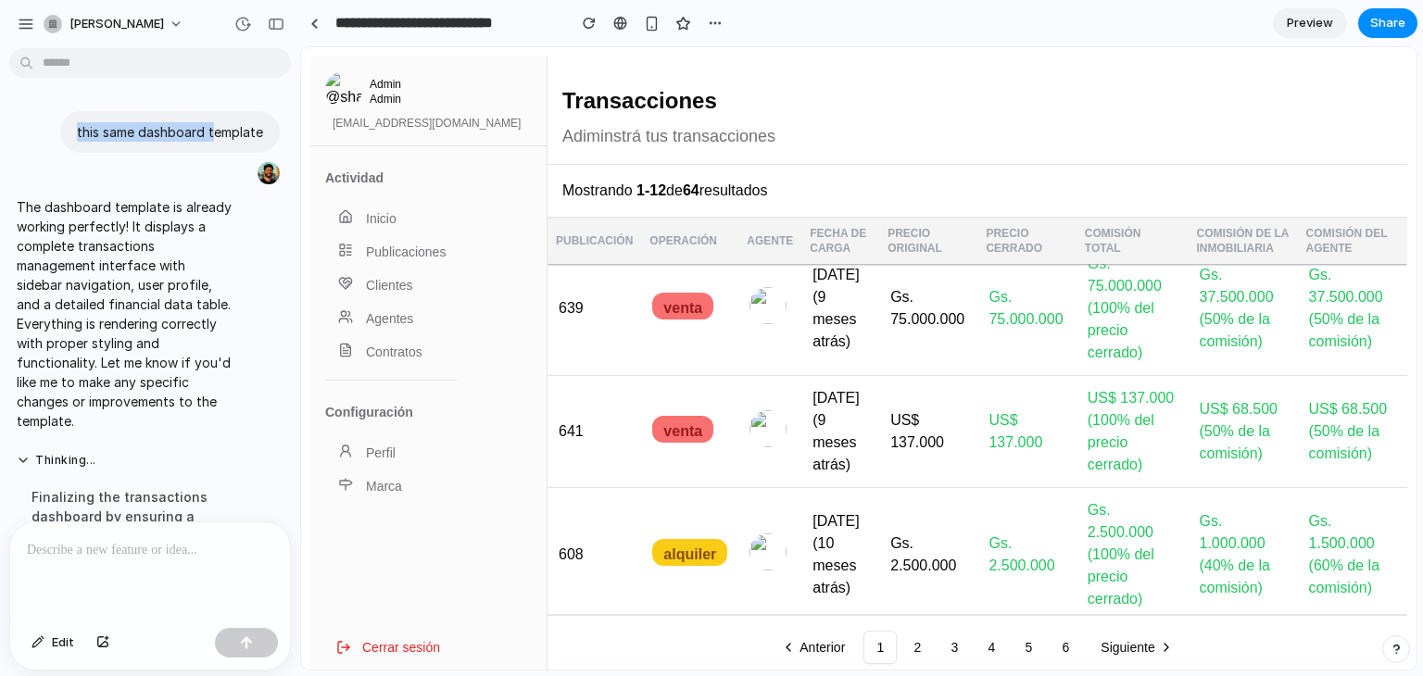
scroll to position [145, 0]
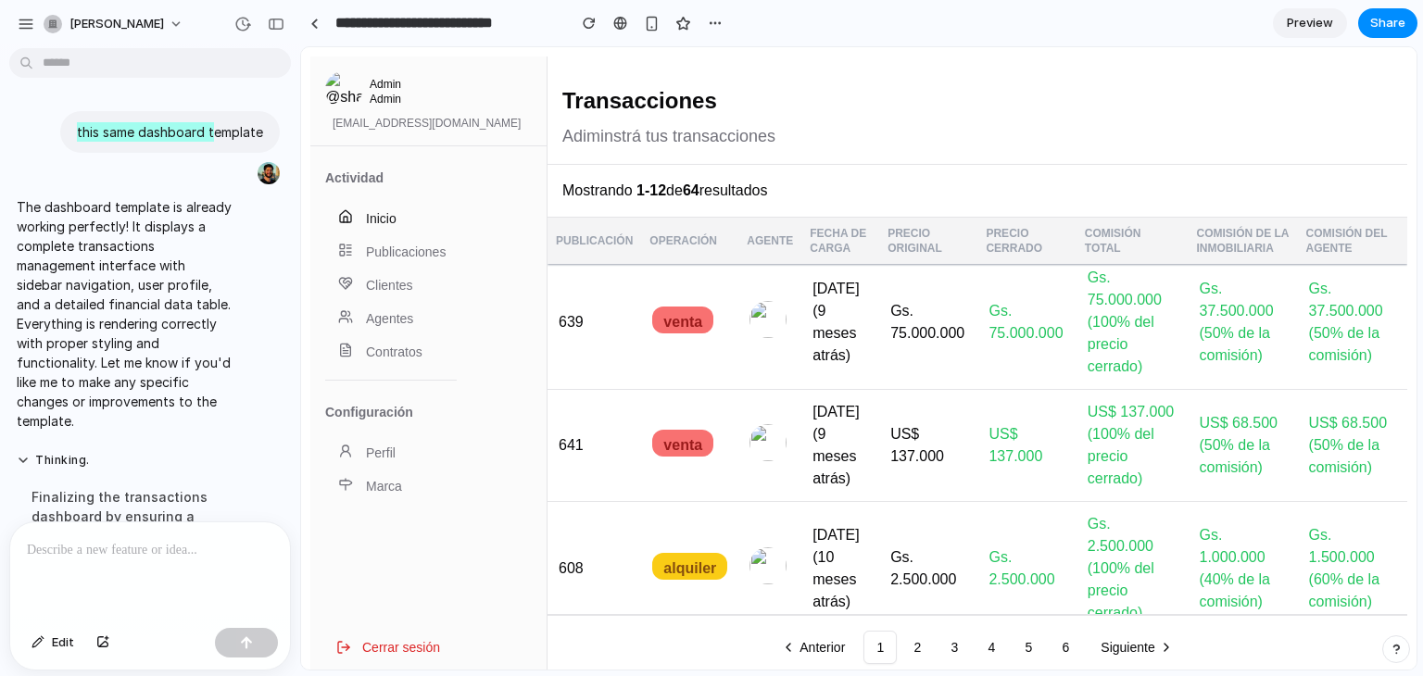
click at [386, 212] on link "Inicio" at bounding box center [391, 218] width 132 height 33
click at [44, 561] on div at bounding box center [150, 572] width 280 height 98
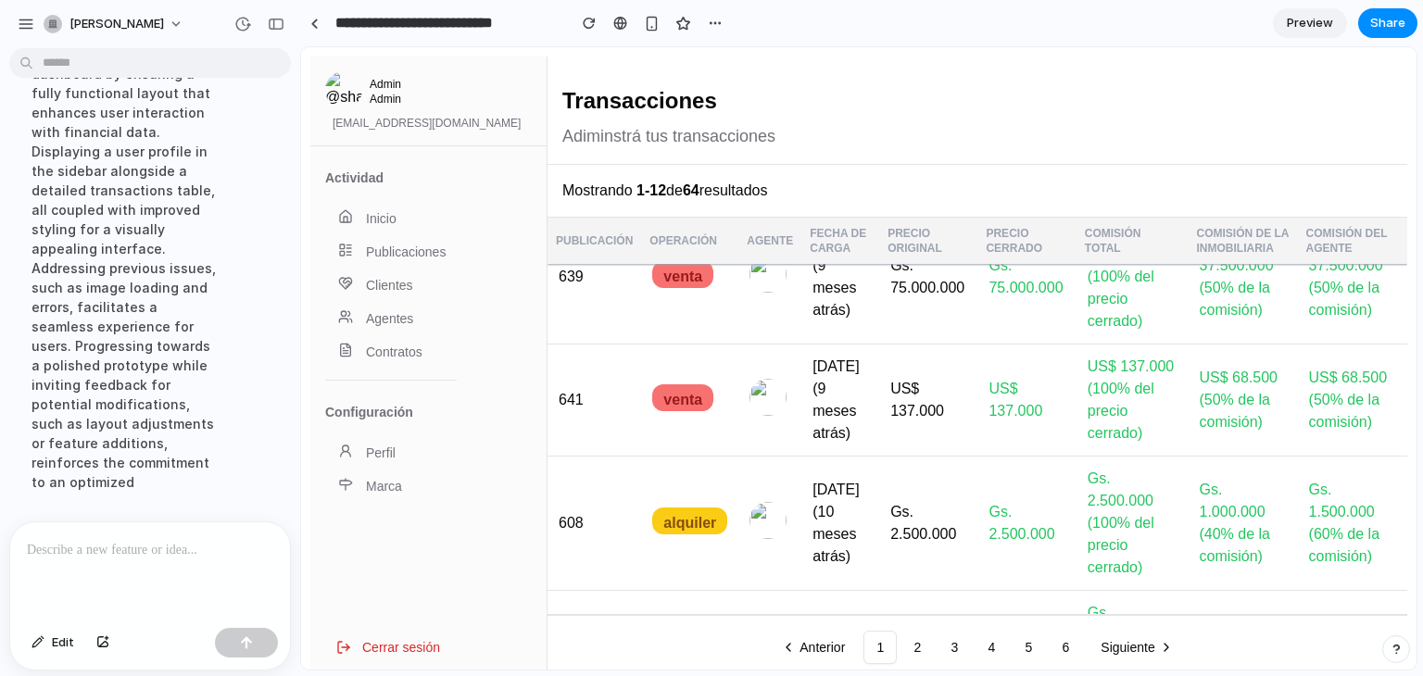
scroll to position [0, 0]
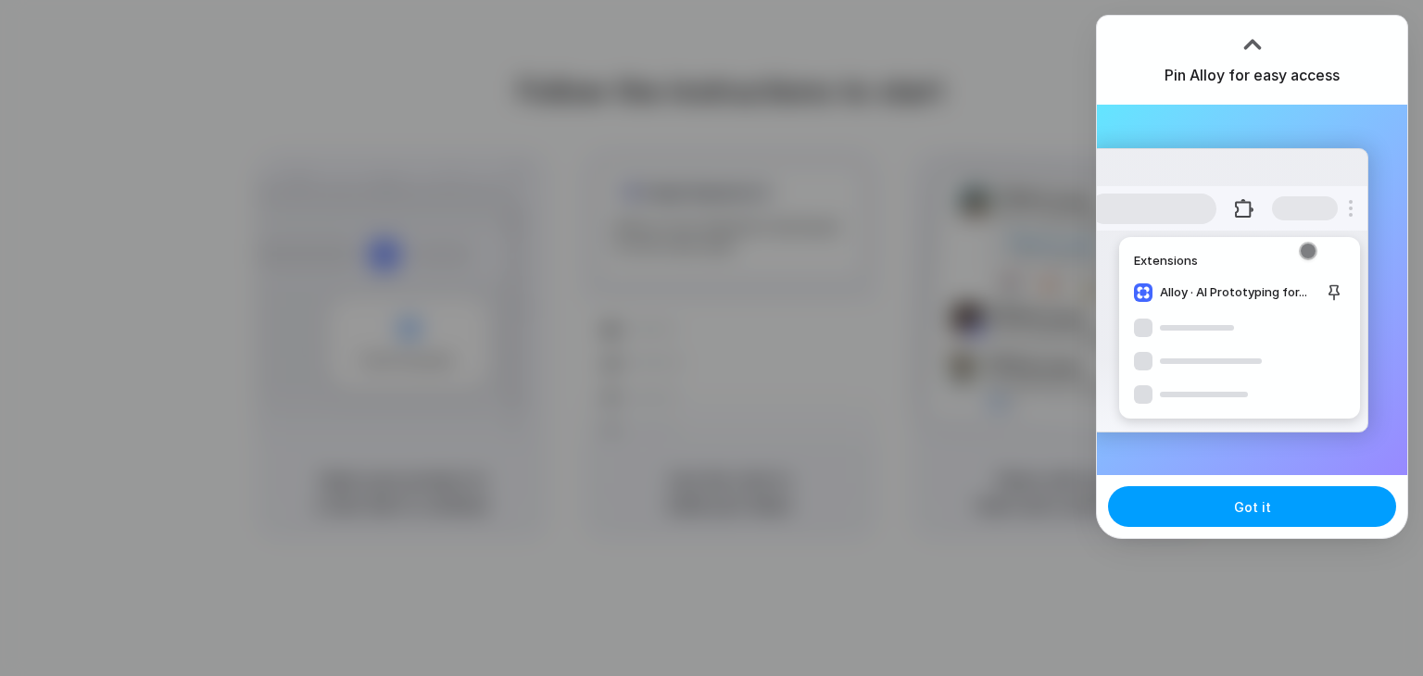
click at [1195, 501] on button "Got it" at bounding box center [1252, 506] width 288 height 41
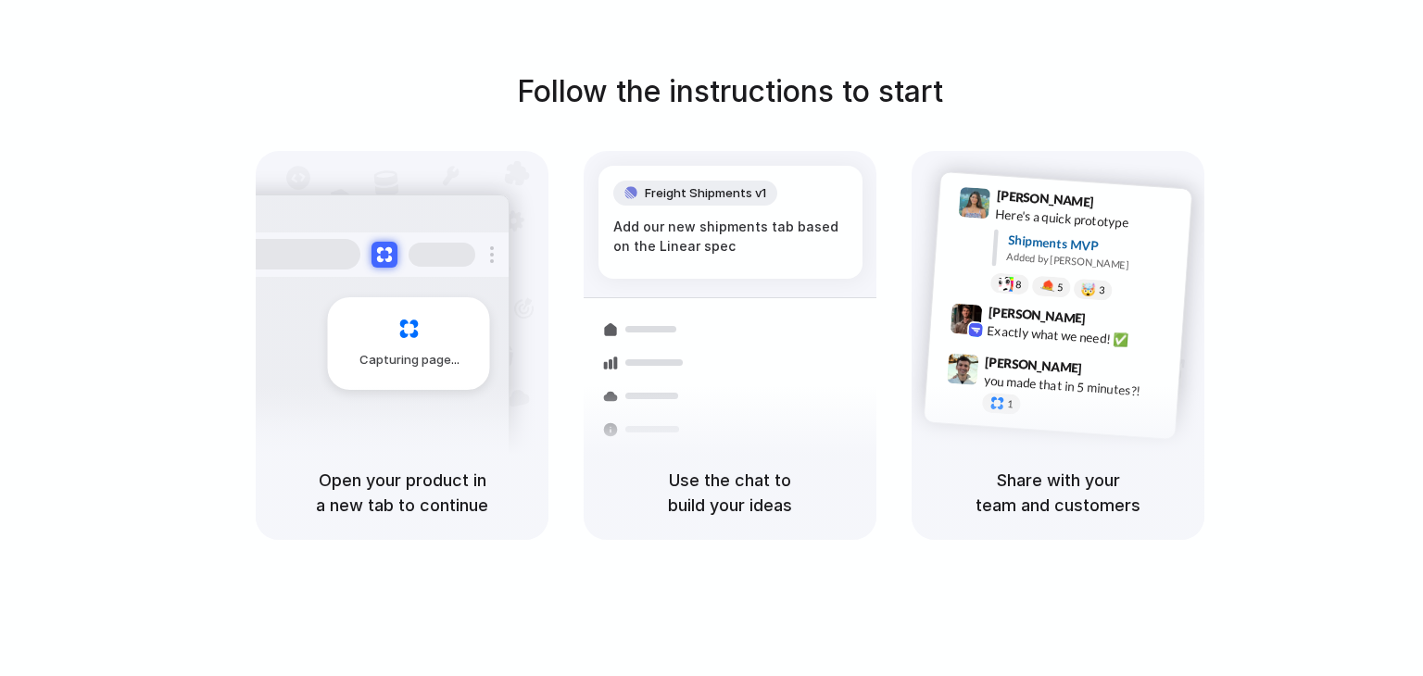
click at [974, 82] on div "Follow the instructions to start Capturing page Open your product in a new tab …" at bounding box center [730, 304] width 1423 height 471
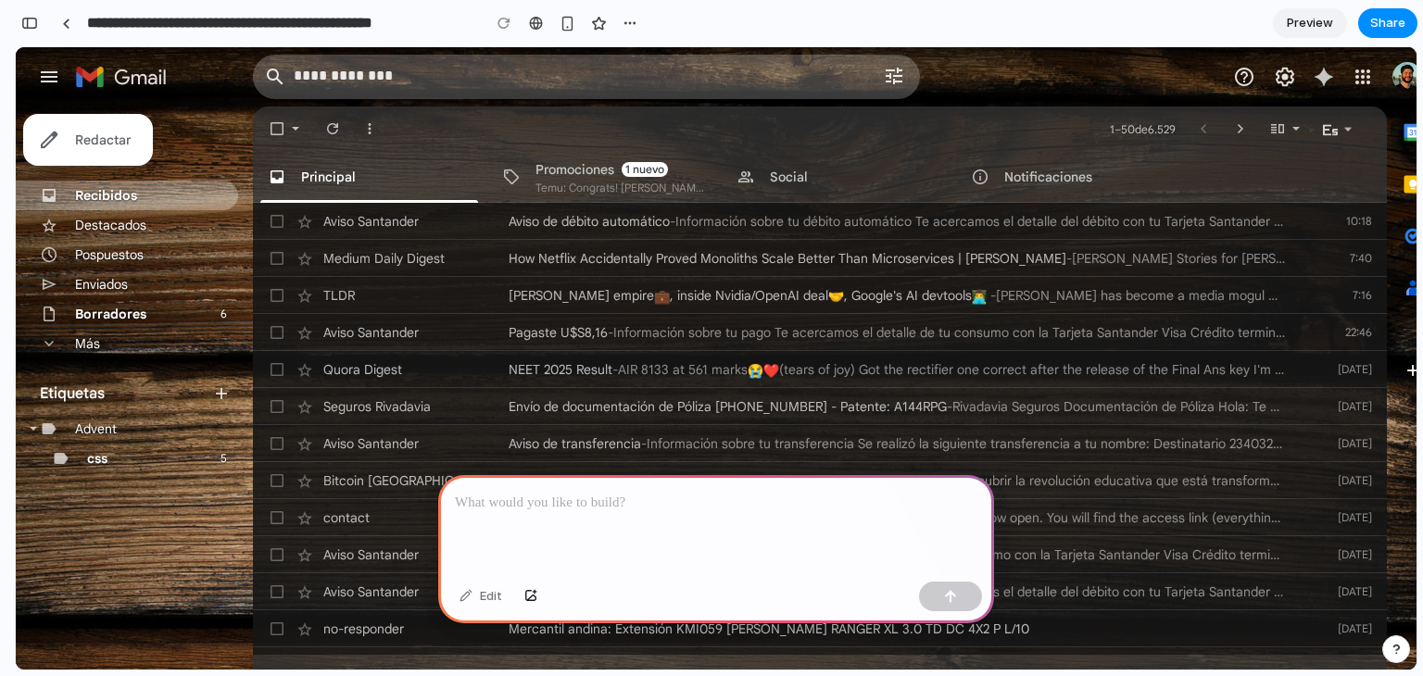
click at [607, 508] on div at bounding box center [716, 524] width 556 height 99
click at [37, 72] on div "Menú principal" at bounding box center [49, 77] width 44 height 44
click at [1409, 137] on div "Calendar" at bounding box center [1412, 132] width 37 height 37
click at [1028, 173] on div "Notificaciones" at bounding box center [1048, 177] width 88 height 15
click at [835, 183] on div "1 nuevo Social" at bounding box center [838, 177] width 233 height 52
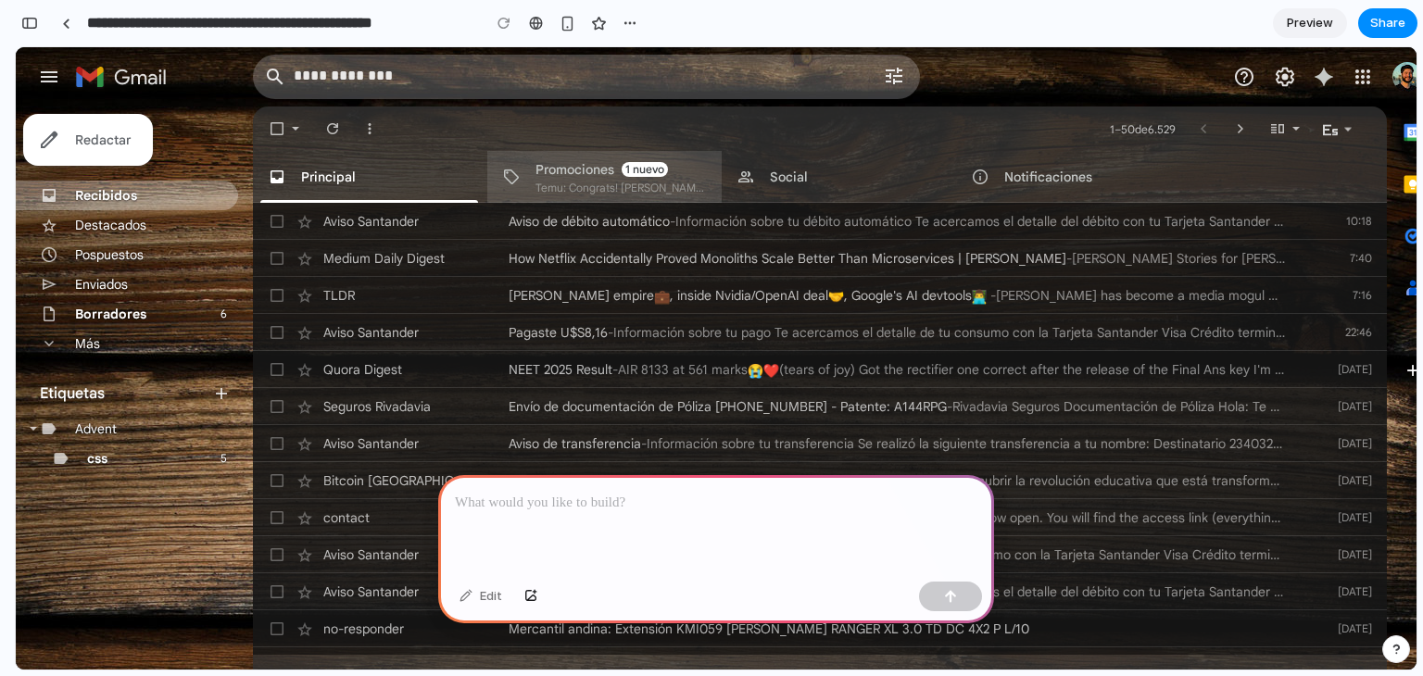
click at [659, 168] on div "1 nuevo" at bounding box center [645, 169] width 46 height 15
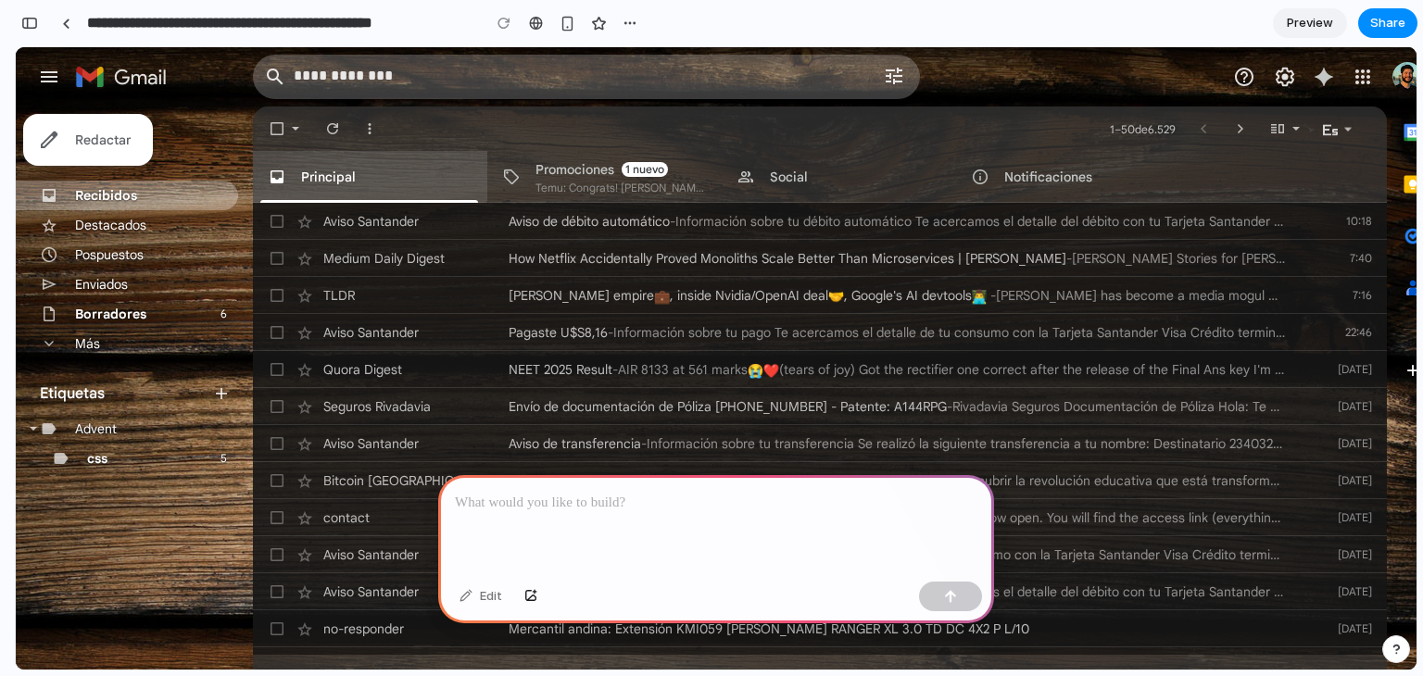
click at [423, 176] on div "1 nuevo Principal" at bounding box center [369, 177] width 233 height 52
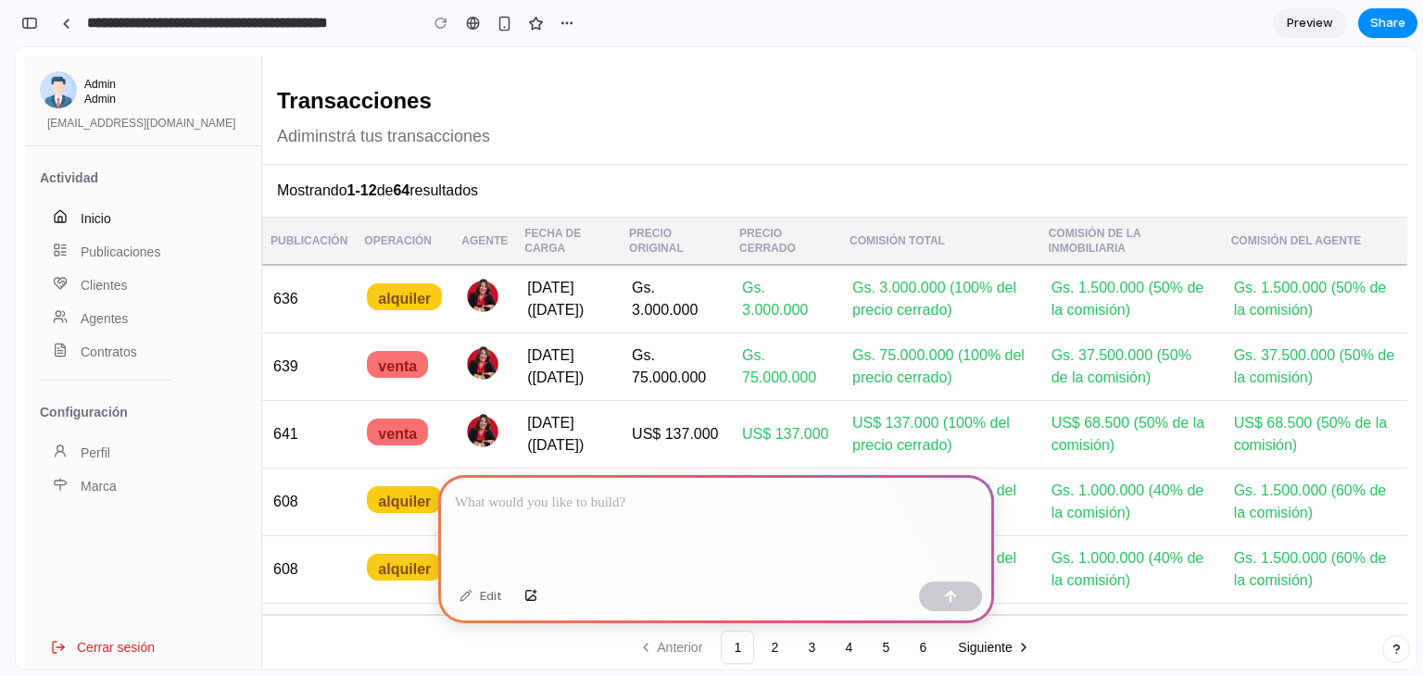
click at [138, 228] on link "Inicio" at bounding box center [106, 218] width 132 height 33
click at [124, 243] on link "Publicaciones" at bounding box center [106, 251] width 132 height 33
click at [479, 494] on p at bounding box center [716, 503] width 523 height 22
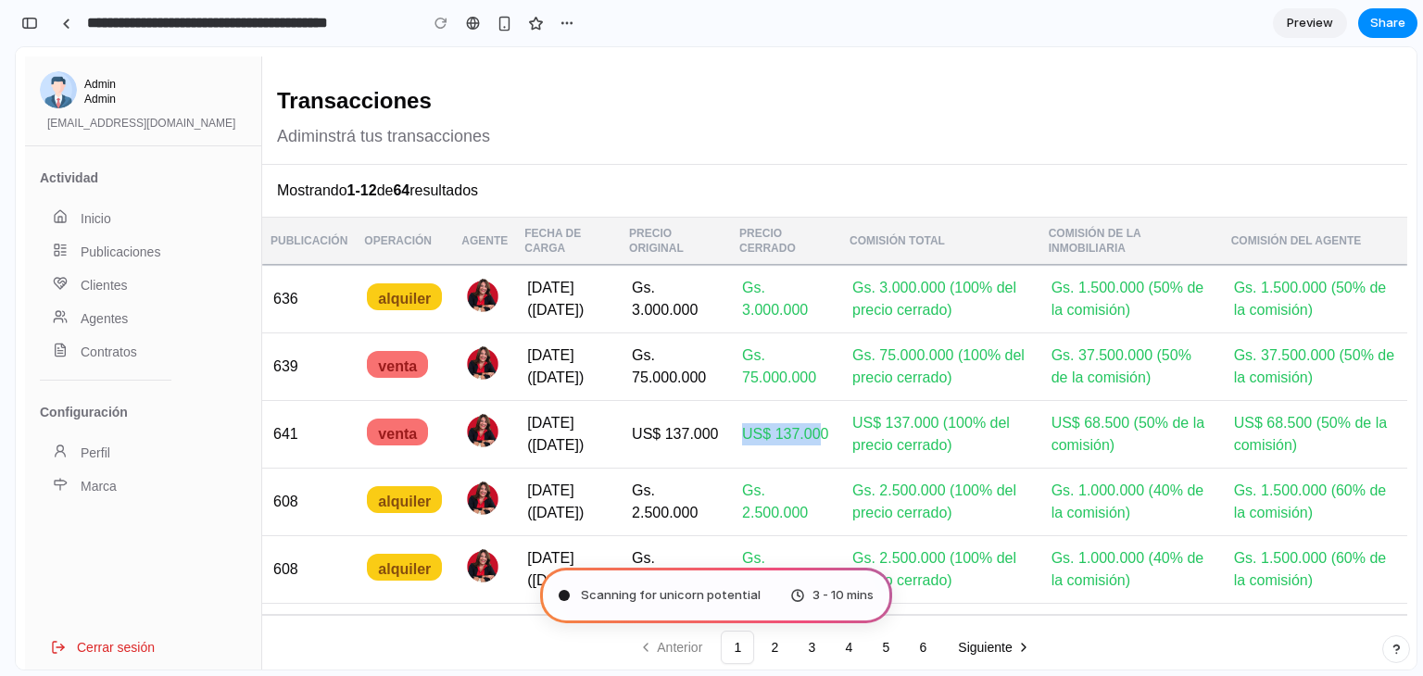
drag, startPoint x: 783, startPoint y: 421, endPoint x: 828, endPoint y: 441, distance: 49.8
click at [828, 441] on span "US$ 137.000" at bounding box center [785, 434] width 86 height 16
drag, startPoint x: 836, startPoint y: 441, endPoint x: 783, endPoint y: 416, distance: 58.4
click at [783, 416] on td "US$ 137.000" at bounding box center [786, 435] width 110 height 68
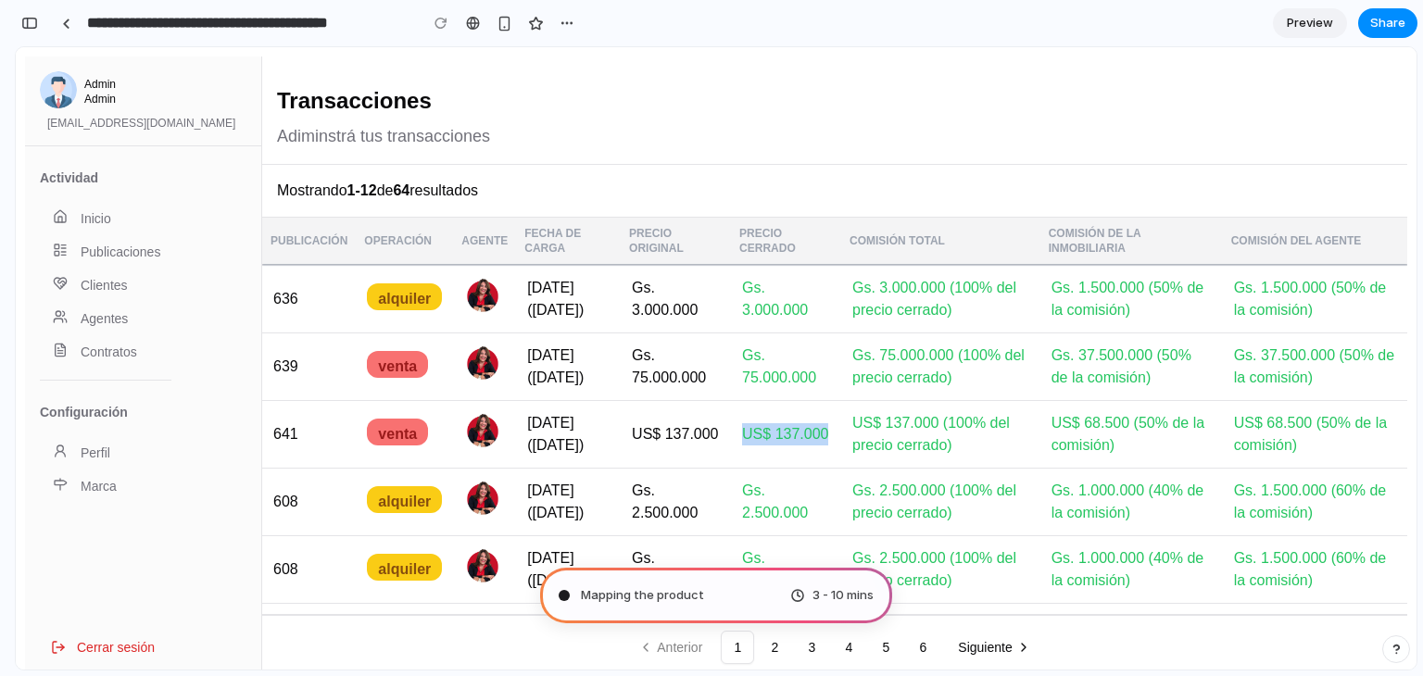
click at [783, 426] on span "US$ 137.000" at bounding box center [785, 434] width 86 height 16
drag, startPoint x: 779, startPoint y: 350, endPoint x: 851, endPoint y: 376, distance: 76.8
click at [816, 376] on span "Gs. 75.000.000" at bounding box center [779, 366] width 74 height 38
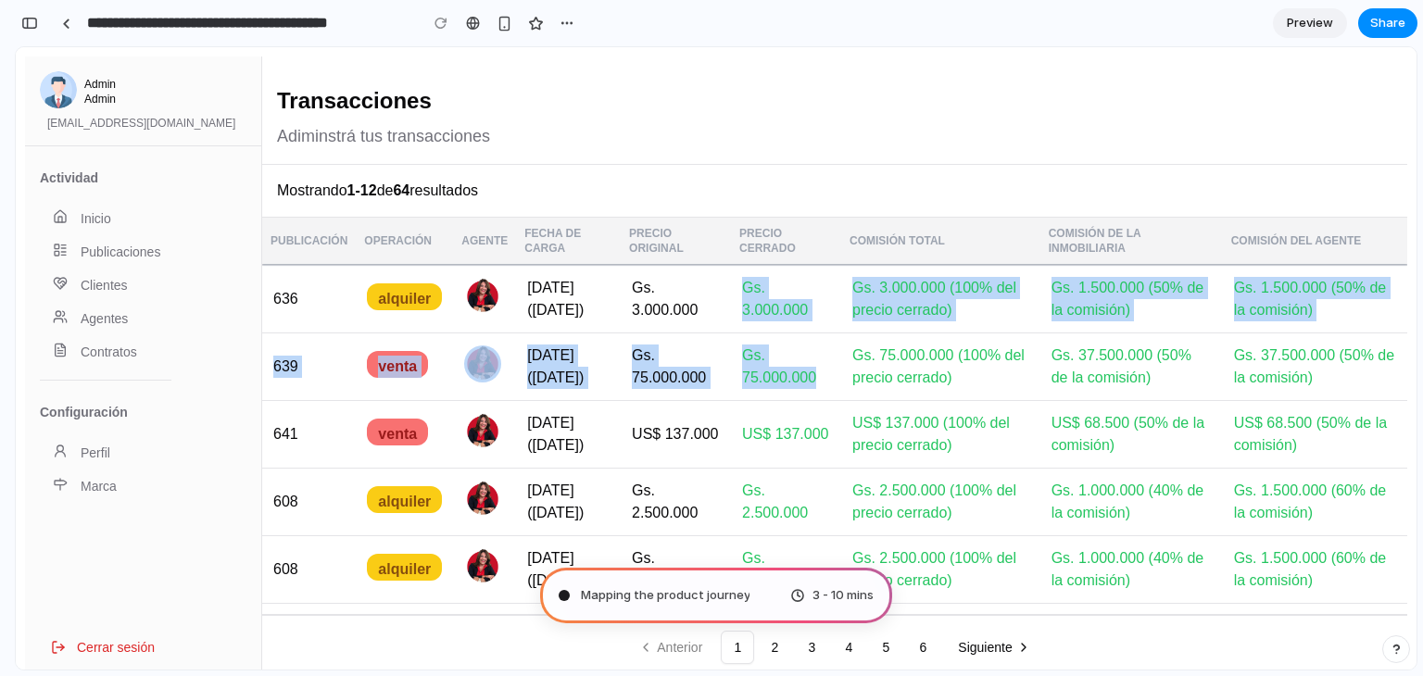
drag, startPoint x: 851, startPoint y: 376, endPoint x: 780, endPoint y: 280, distance: 119.9
click at [780, 280] on tbody "636 alquiler EB [DATE] ([DATE]) Gs. 3.000.000 Gs. 3.000.000 Gs. 3.000.000 (100%…" at bounding box center [834, 671] width 1145 height 812
click at [780, 280] on span "Gs. 3.000.000" at bounding box center [775, 299] width 66 height 38
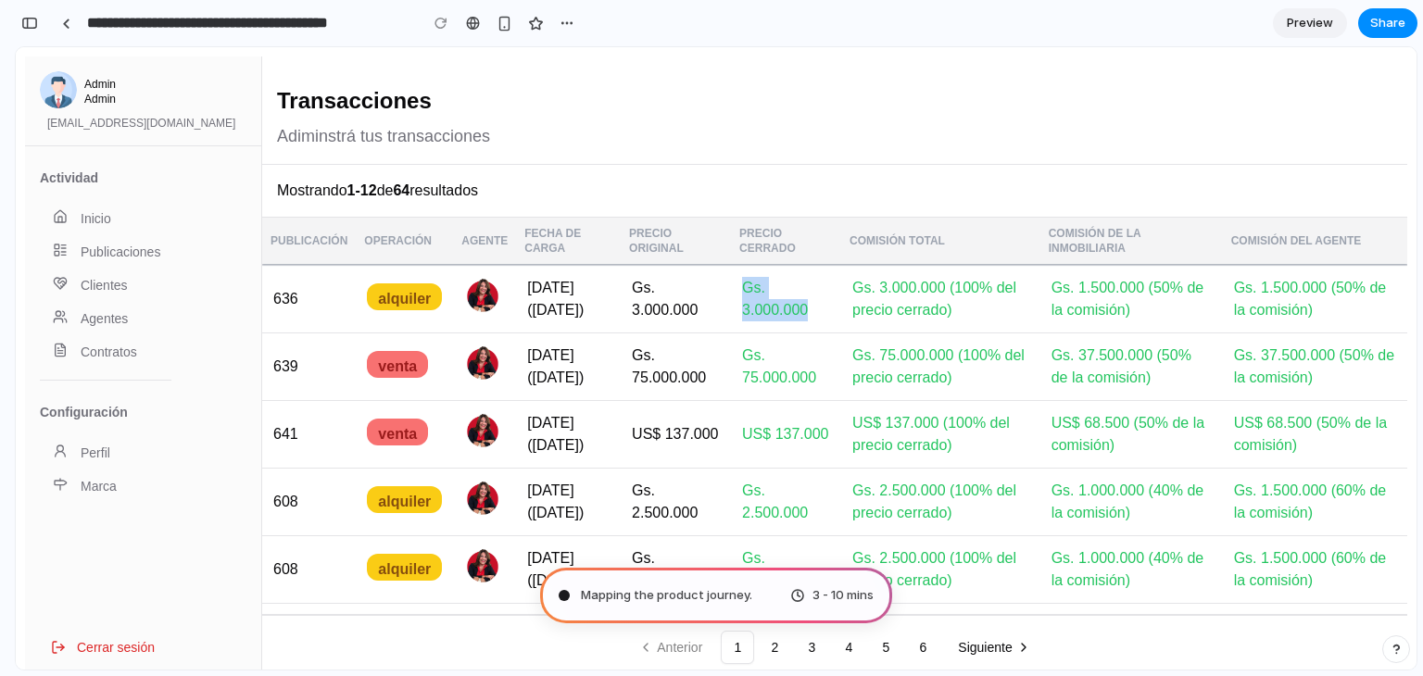
drag, startPoint x: 780, startPoint y: 280, endPoint x: 835, endPoint y: 319, distance: 67.1
click at [835, 319] on td "Gs. 3.000.000" at bounding box center [786, 299] width 110 height 69
drag, startPoint x: 842, startPoint y: 312, endPoint x: 781, endPoint y: 284, distance: 67.6
click at [781, 284] on span "Gs. 3.000.000" at bounding box center [775, 299] width 66 height 38
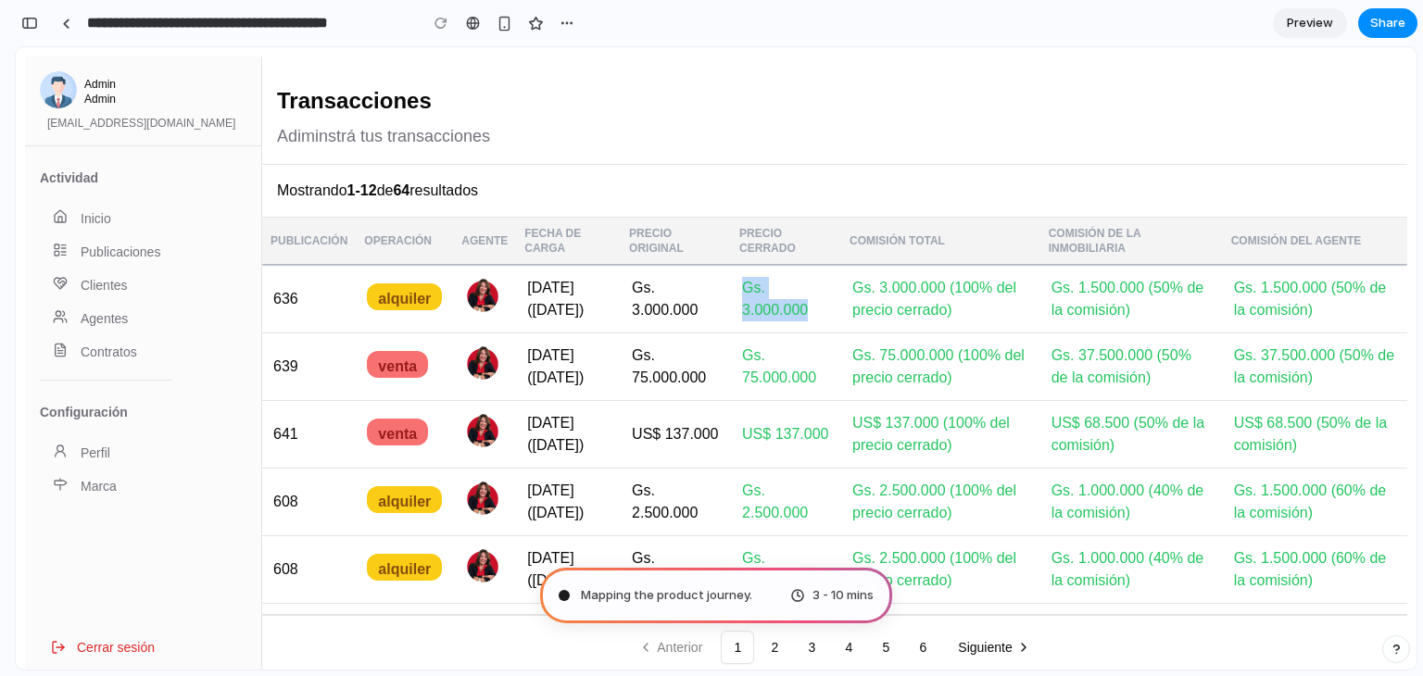
click at [781, 284] on span "Gs. 3.000.000" at bounding box center [775, 299] width 66 height 38
type input "**********"
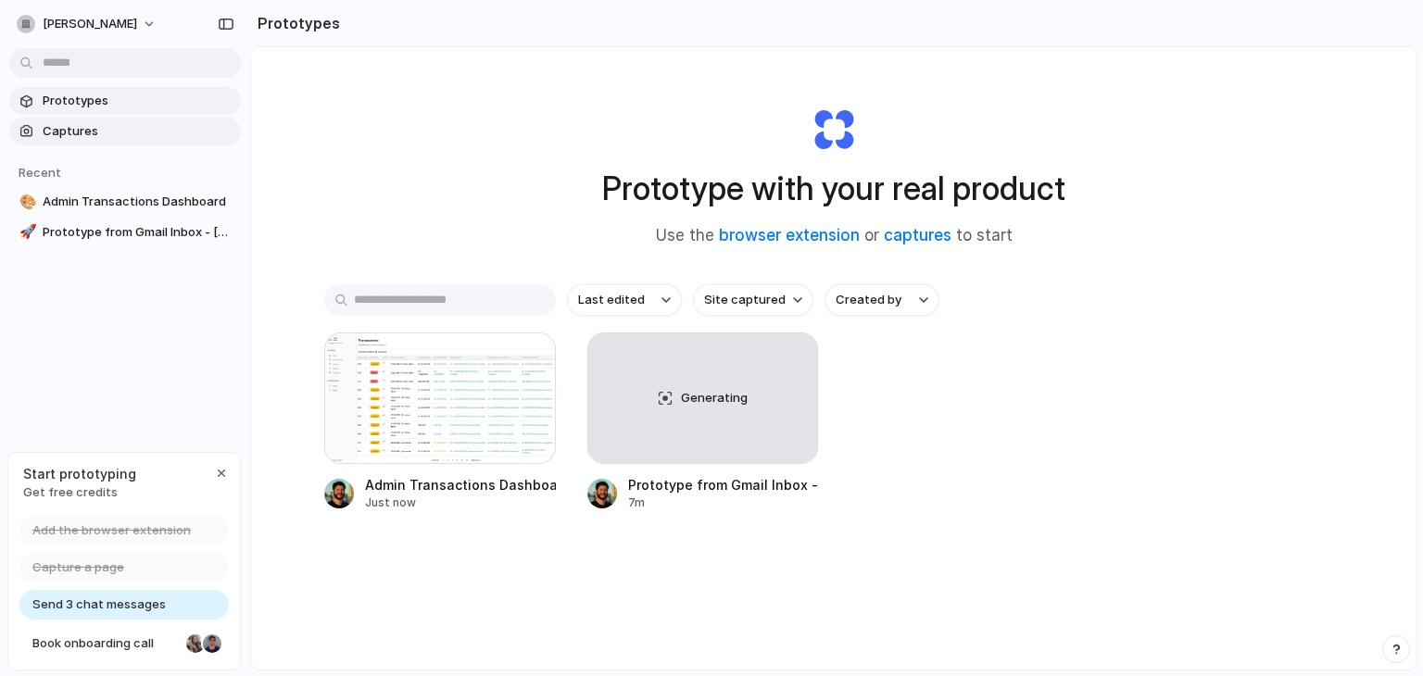
click at [91, 125] on span "Captures" at bounding box center [138, 131] width 191 height 19
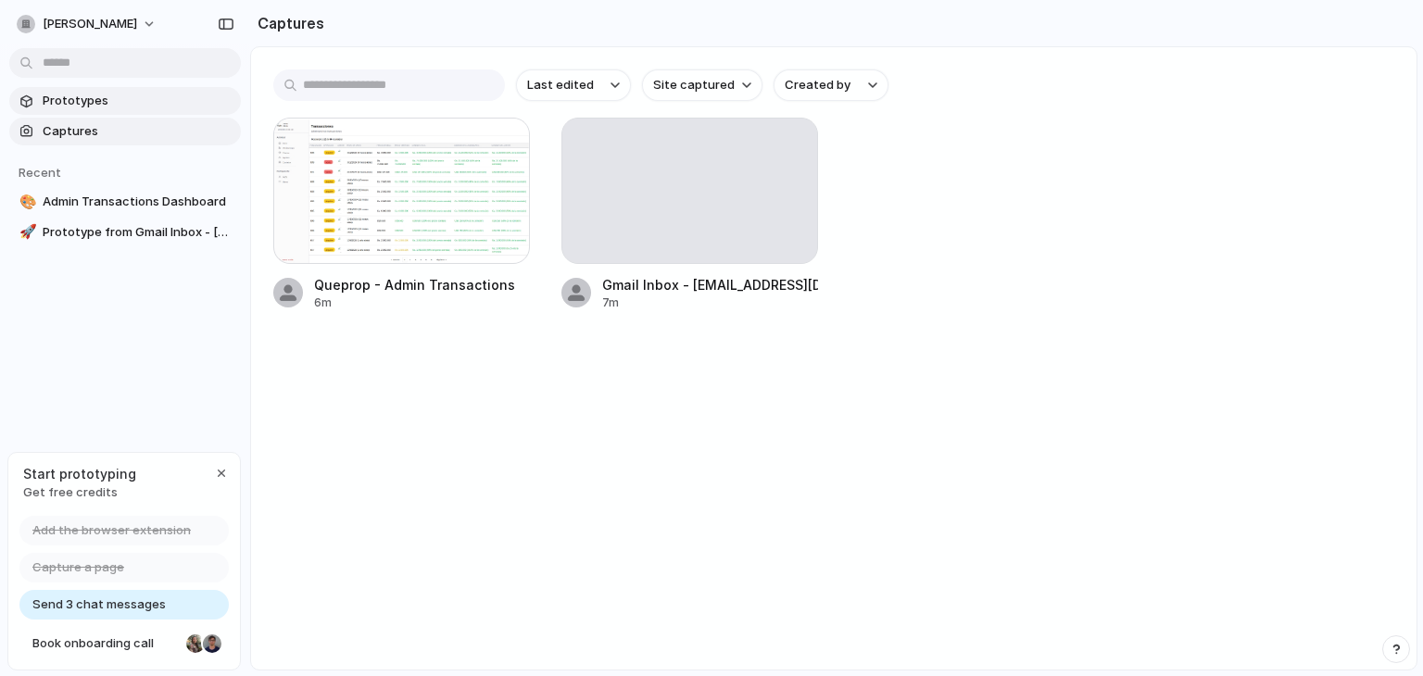
click at [95, 95] on span "Prototypes" at bounding box center [138, 101] width 191 height 19
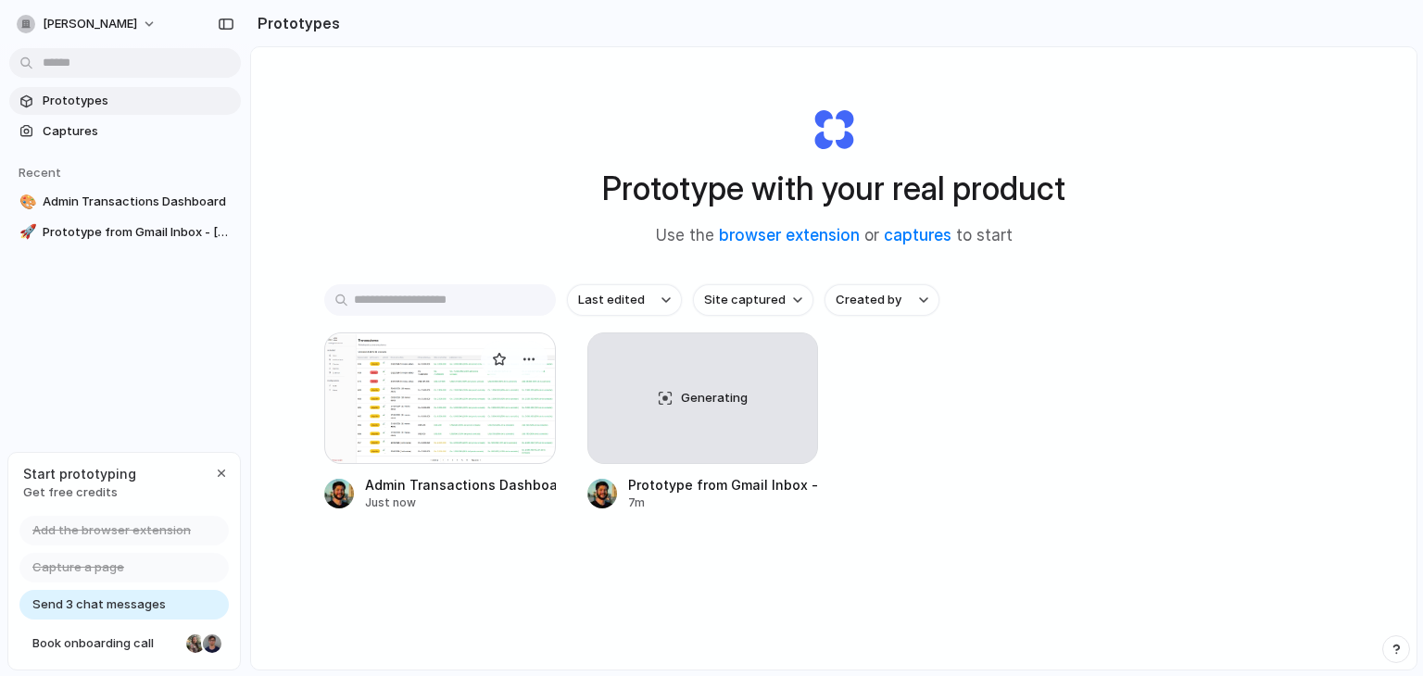
click at [457, 381] on div at bounding box center [440, 399] width 232 height 132
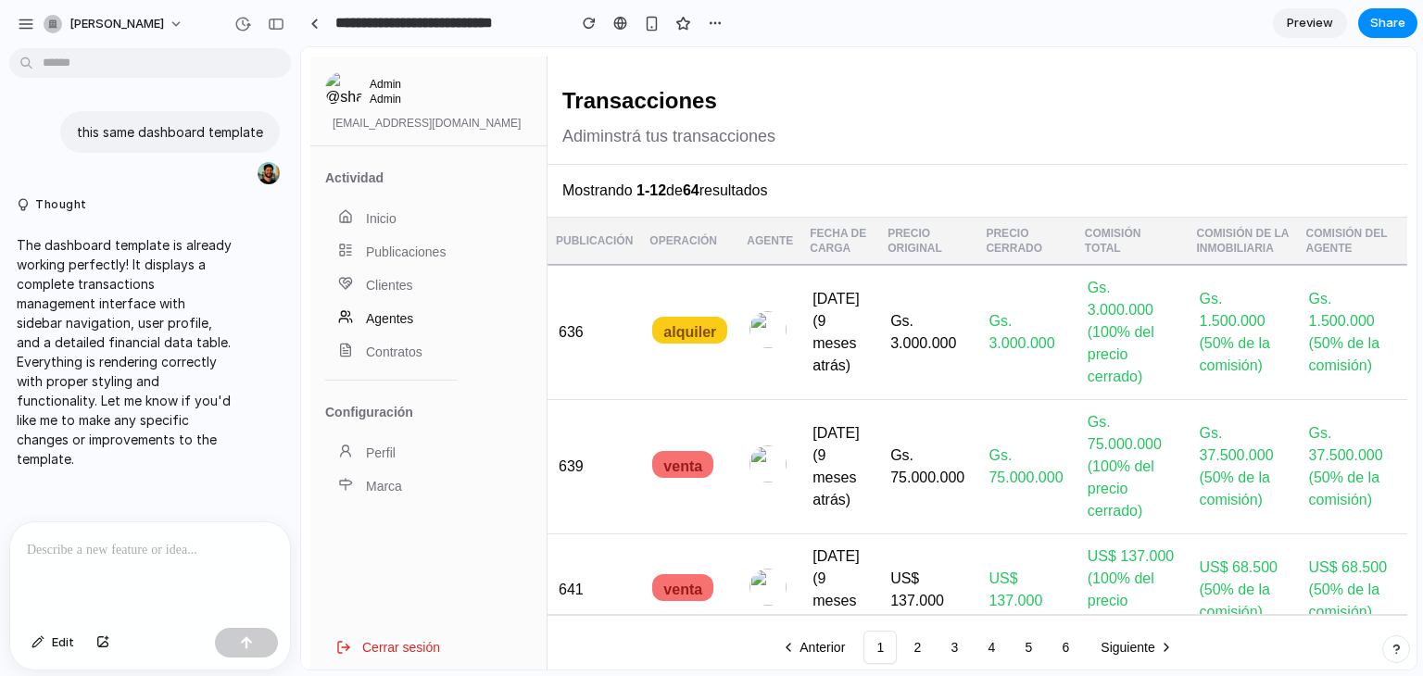
click at [416, 308] on link "Agentes" at bounding box center [391, 318] width 132 height 33
click at [393, 323] on link "Agentes" at bounding box center [391, 318] width 132 height 33
click at [395, 261] on link "Publicaciones" at bounding box center [391, 251] width 132 height 33
click at [389, 202] on div "Inicio" at bounding box center [391, 218] width 132 height 33
click at [359, 242] on link "Publicaciones" at bounding box center [391, 251] width 132 height 33
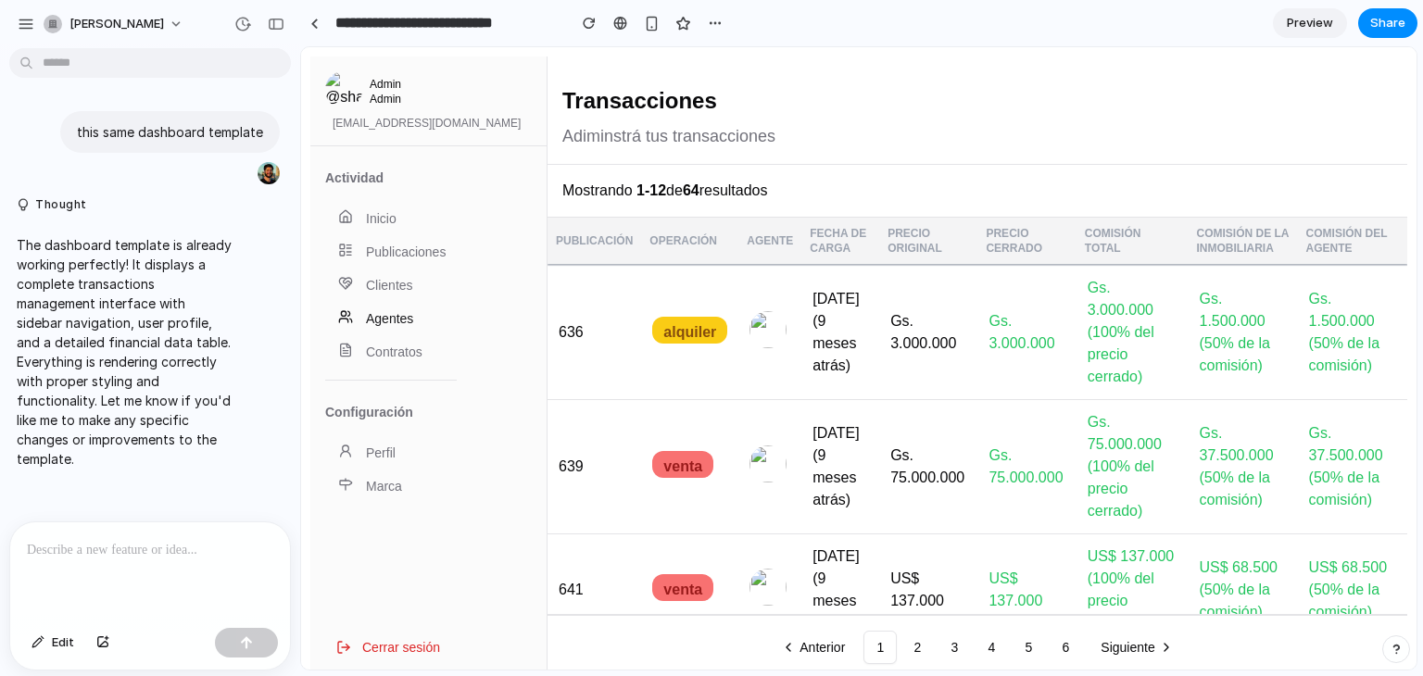
click at [384, 306] on link "Agentes" at bounding box center [391, 318] width 132 height 33
